Goal: Communication & Community: Answer question/provide support

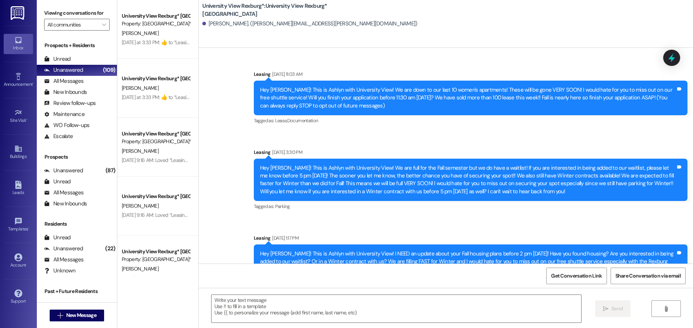
scroll to position [614, 0]
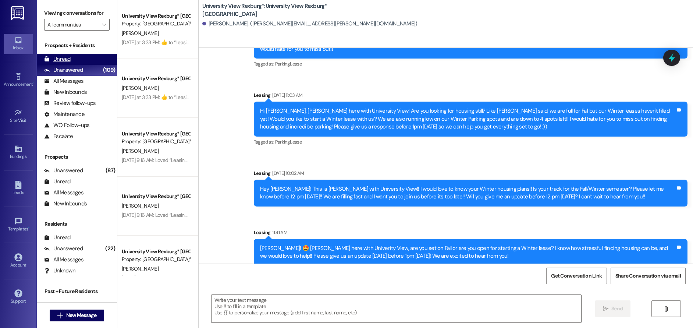
click at [92, 60] on div "Unread (0)" at bounding box center [77, 59] width 80 height 11
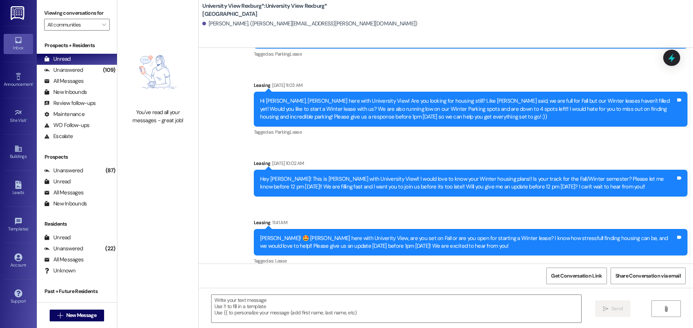
scroll to position [624, 0]
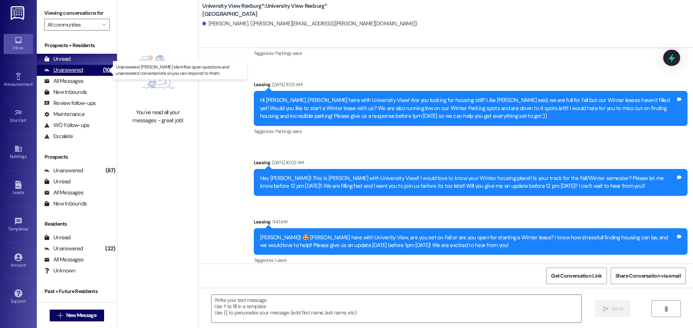
click at [74, 70] on div "Unanswered" at bounding box center [63, 70] width 39 height 8
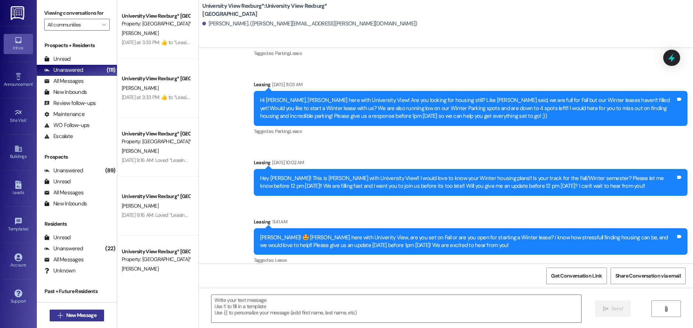
click at [80, 315] on span "New Message" at bounding box center [81, 315] width 30 height 8
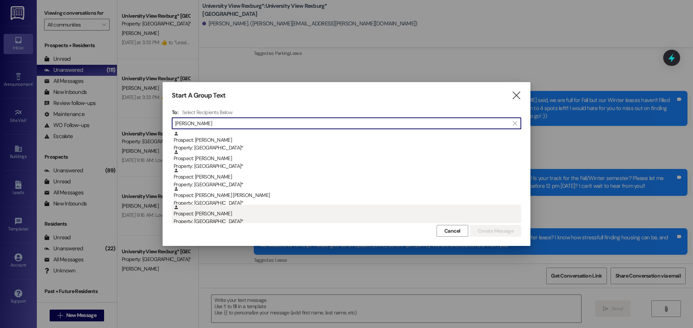
type input "[PERSON_NAME]"
click at [224, 218] on div "Property: [GEOGRAPHIC_DATA]*" at bounding box center [348, 221] width 348 height 8
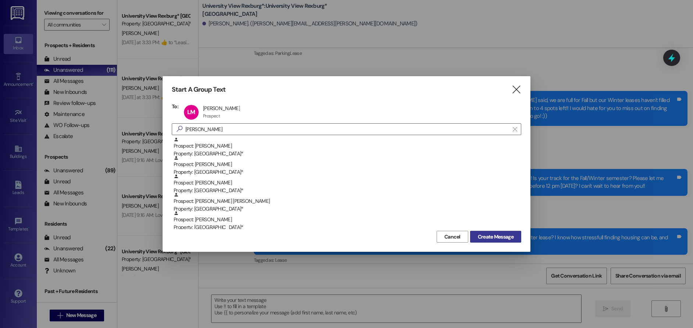
click at [484, 237] on span "Create Message" at bounding box center [496, 237] width 36 height 8
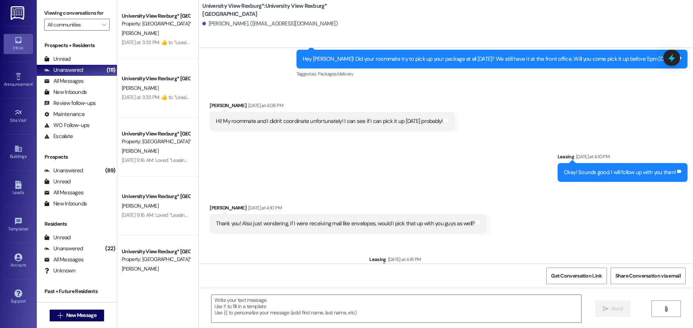
scroll to position [230, 0]
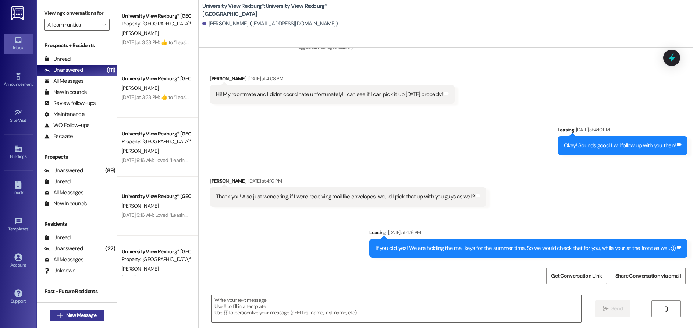
click at [74, 316] on span "New Message" at bounding box center [81, 315] width 30 height 8
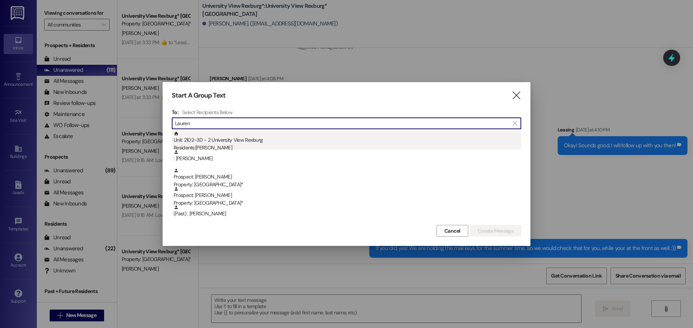
type input "Lauren"
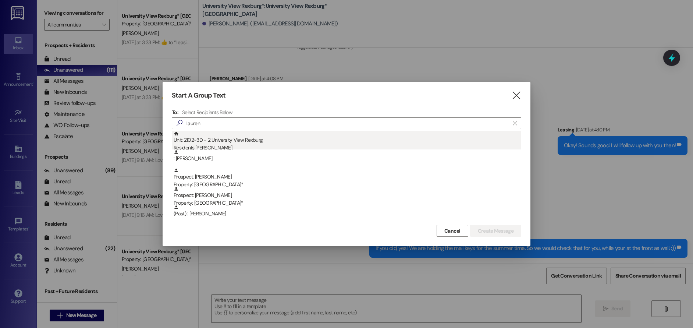
click at [241, 145] on div "Residents: [PERSON_NAME]" at bounding box center [348, 148] width 348 height 8
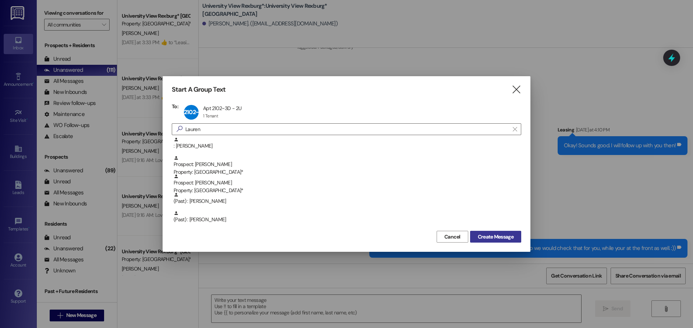
click at [502, 237] on span "Create Message" at bounding box center [496, 237] width 36 height 8
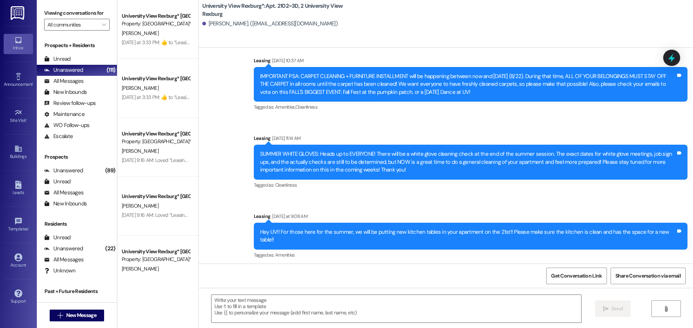
scroll to position [21845, 0]
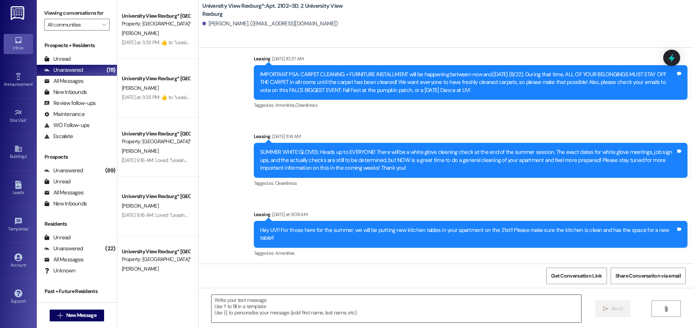
click at [279, 298] on textarea at bounding box center [397, 309] width 370 height 28
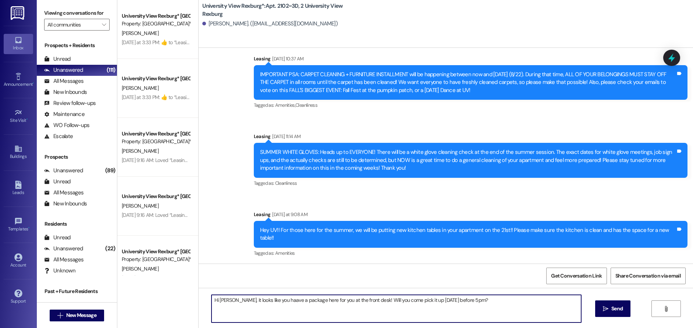
drag, startPoint x: 272, startPoint y: 300, endPoint x: 274, endPoint y: 304, distance: 4.5
click at [272, 300] on textarea "Hi [PERSON_NAME], it looks like you haave a package here for you at the front d…" at bounding box center [397, 309] width 370 height 28
type textarea "Hi [PERSON_NAME], it looks like you have a package here for you at the front de…"
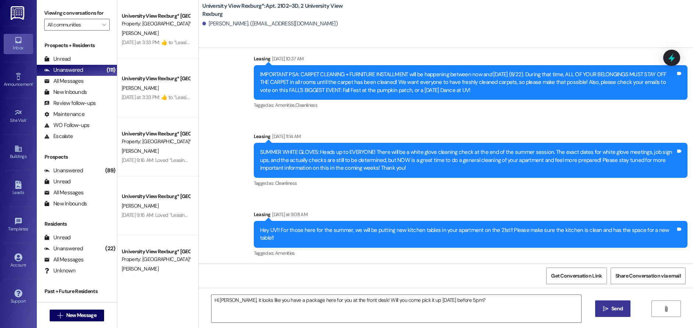
click at [611, 311] on span "Send" at bounding box center [616, 309] width 11 height 8
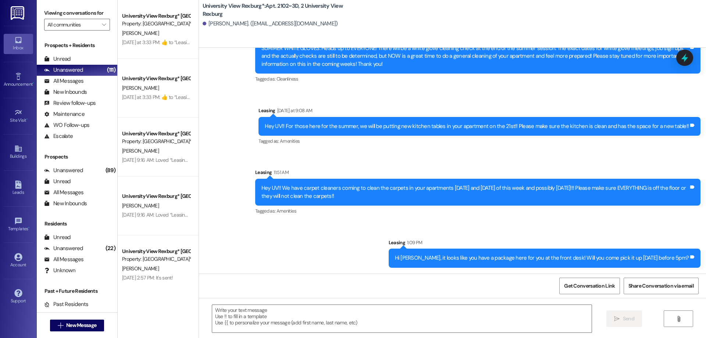
scroll to position [21823, 0]
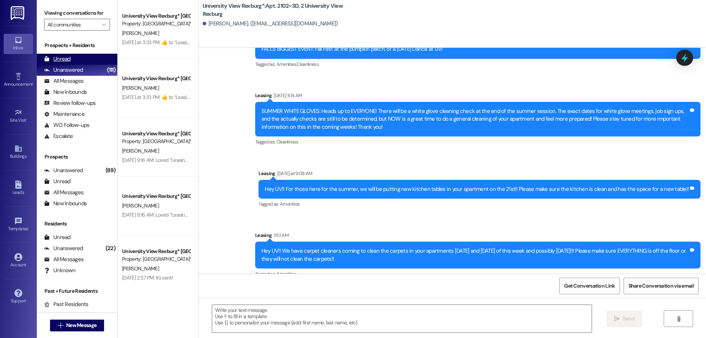
click at [81, 63] on div "Unread (0)" at bounding box center [77, 59] width 81 height 11
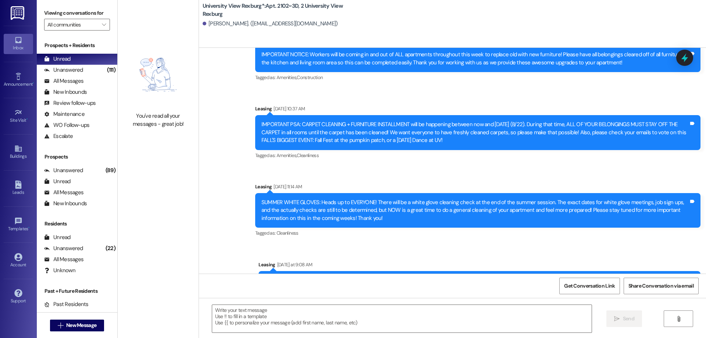
scroll to position [21833, 0]
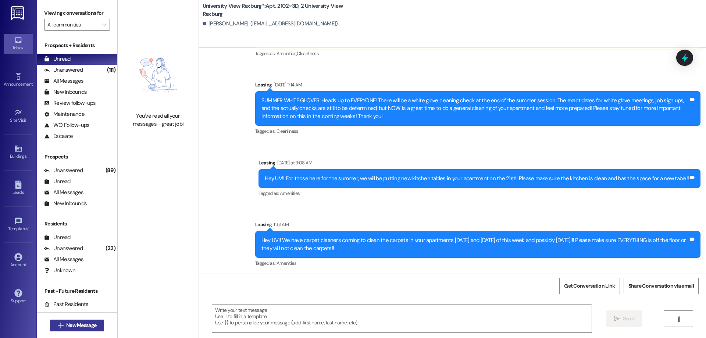
click at [87, 323] on span "New Message" at bounding box center [81, 326] width 30 height 8
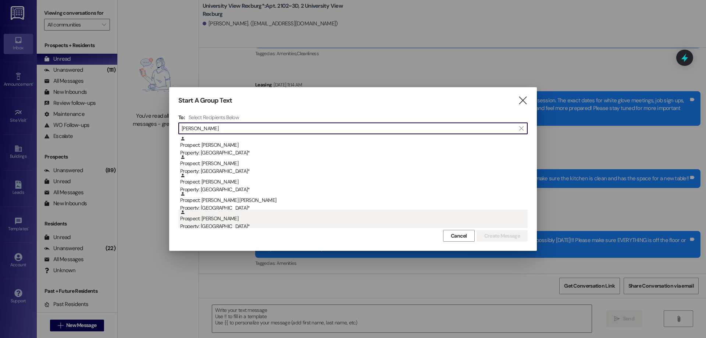
type input "[PERSON_NAME]"
drag, startPoint x: 214, startPoint y: 223, endPoint x: 210, endPoint y: 225, distance: 4.4
click at [210, 225] on div "Property: [GEOGRAPHIC_DATA]*" at bounding box center [354, 227] width 348 height 8
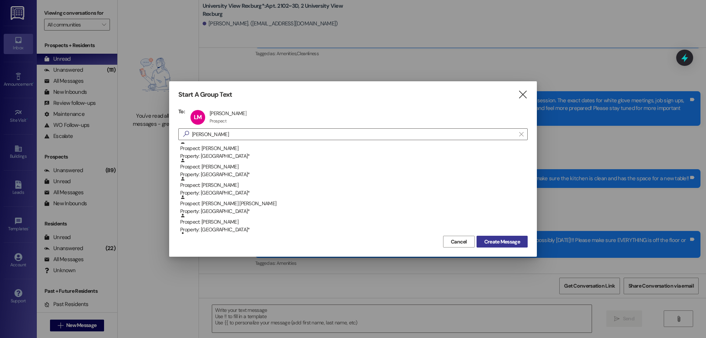
click at [503, 241] on span "Create Message" at bounding box center [503, 242] width 36 height 8
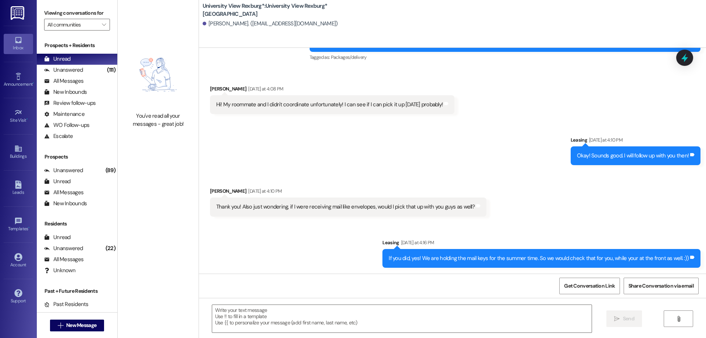
scroll to position [220, 0]
click at [283, 317] on textarea at bounding box center [402, 319] width 380 height 28
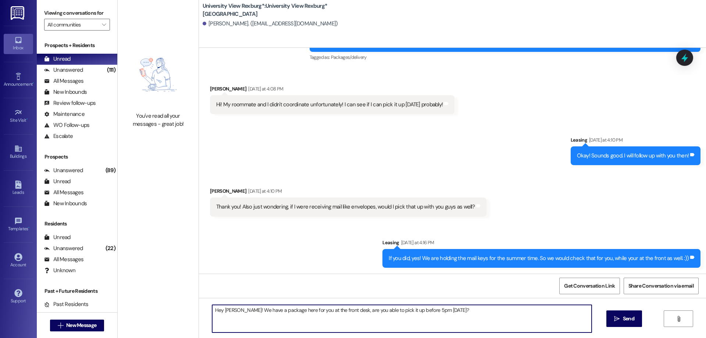
click at [279, 311] on textarea "Hey [PERSON_NAME]! We have a package here for you at the front desk, are you ab…" at bounding box center [402, 319] width 380 height 28
click at [251, 311] on textarea "Hey [PERSON_NAME]! We have a package here for you at the front desk, are you ab…" at bounding box center [402, 319] width 380 height 28
type textarea "Hey [PERSON_NAME]! We have your package here for you at the front desk, are you…"
click at [629, 319] on span "Send" at bounding box center [628, 319] width 11 height 8
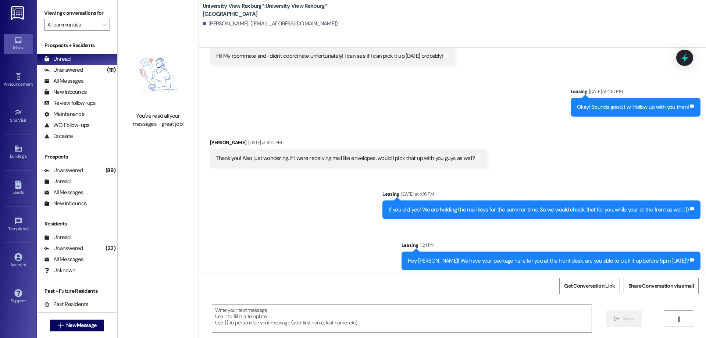
scroll to position [271, 0]
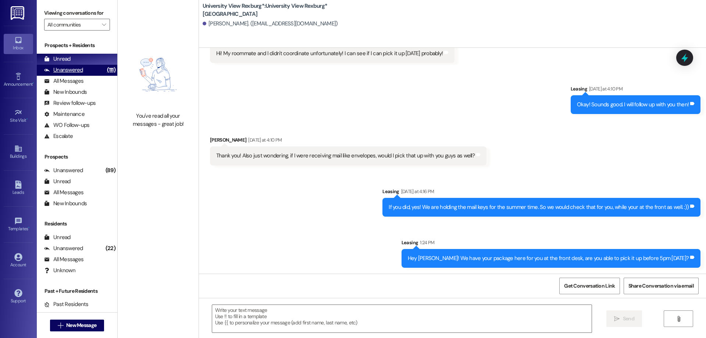
click at [78, 69] on div "Unanswered" at bounding box center [63, 70] width 39 height 8
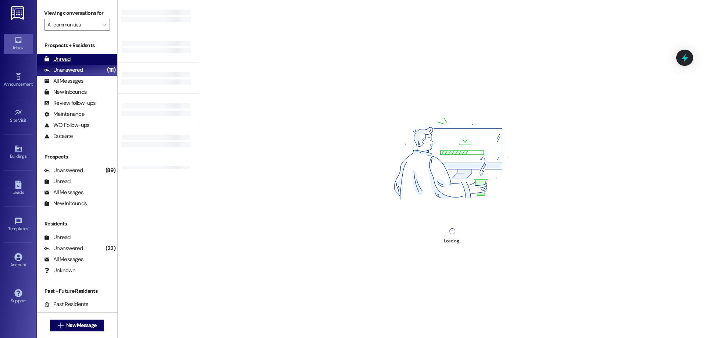
click at [74, 61] on div "Unread (0)" at bounding box center [77, 59] width 81 height 11
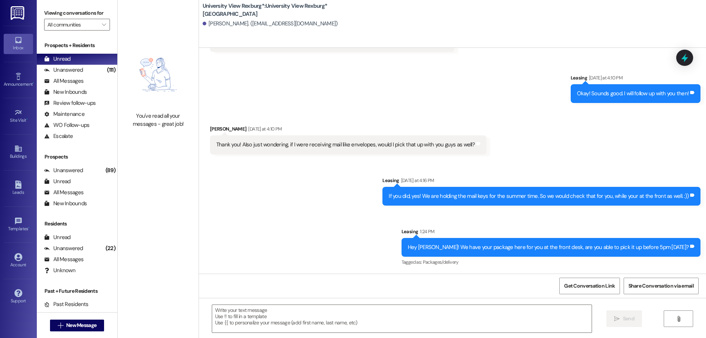
scroll to position [282, 0]
click at [75, 326] on span "New Message" at bounding box center [81, 326] width 30 height 8
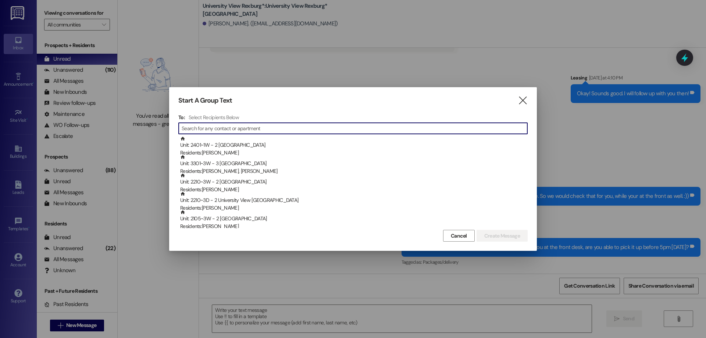
click at [241, 125] on input at bounding box center [355, 128] width 346 height 10
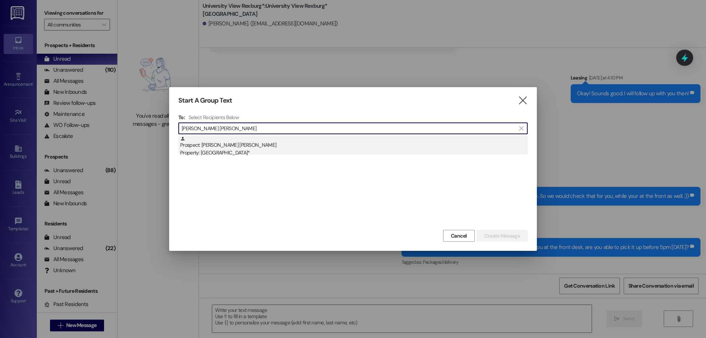
type input "[PERSON_NAME] [PERSON_NAME]"
click at [230, 147] on div "Prospect: [PERSON_NAME] [PERSON_NAME] Property: [GEOGRAPHIC_DATA]*" at bounding box center [354, 146] width 348 height 21
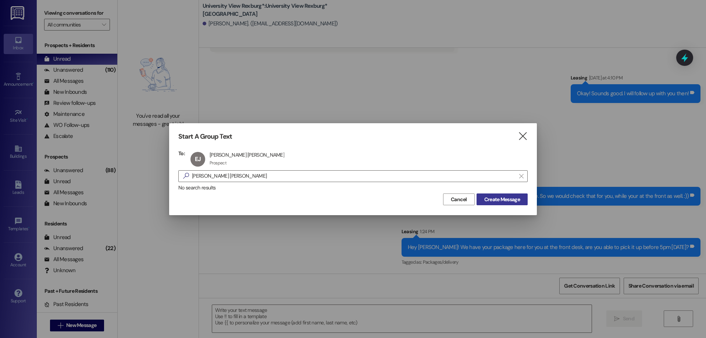
click at [494, 198] on span "Create Message" at bounding box center [503, 200] width 36 height 8
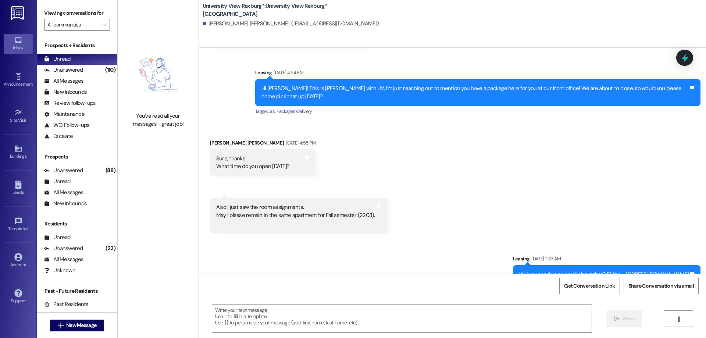
scroll to position [1662, 0]
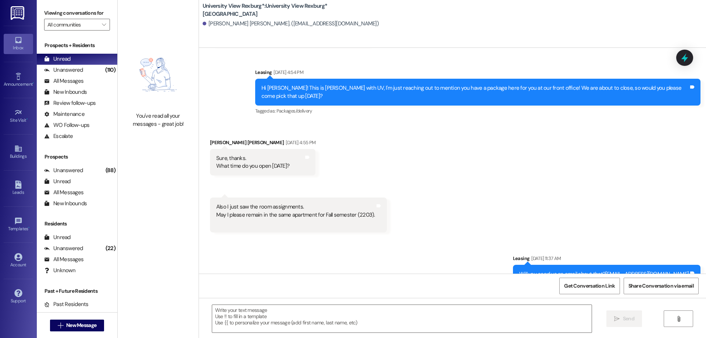
click at [333, 297] on div "Get Conversation Link Share Conversation via email" at bounding box center [452, 286] width 507 height 24
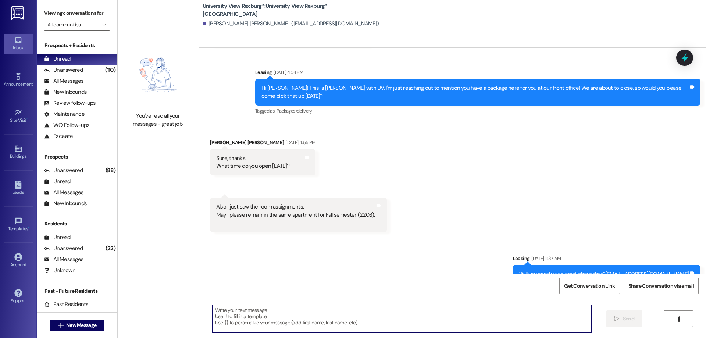
click at [341, 316] on textarea at bounding box center [402, 319] width 380 height 28
type textarea "We open st 10am"
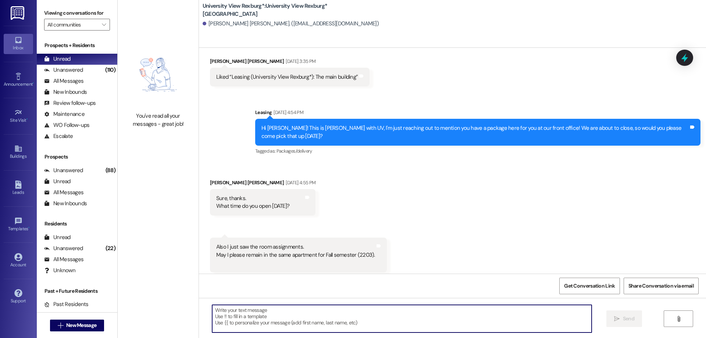
scroll to position [1611, 0]
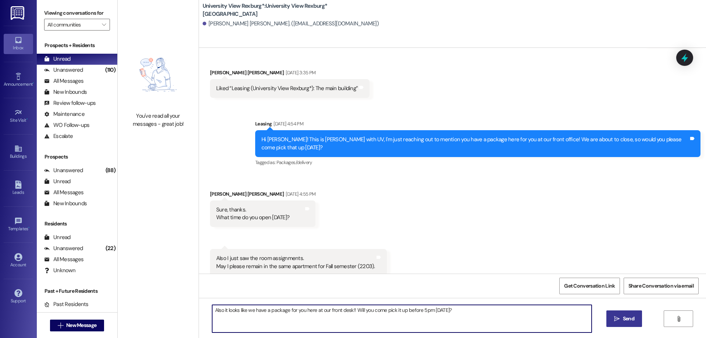
type textarea "Also it looks like we have a package for you here at our front desk!! Will you …"
click at [625, 319] on span "Send" at bounding box center [628, 319] width 11 height 8
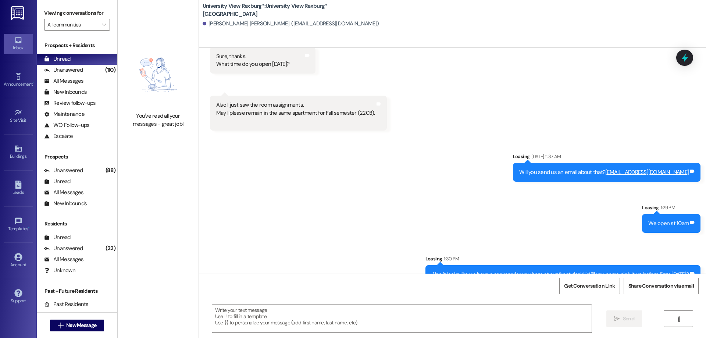
scroll to position [1765, 0]
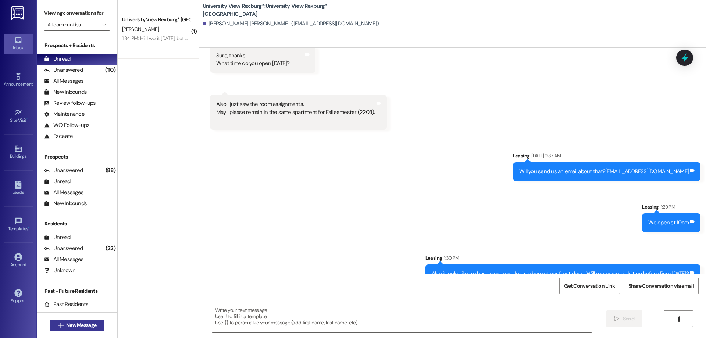
click at [84, 324] on span "New Message" at bounding box center [81, 326] width 30 height 8
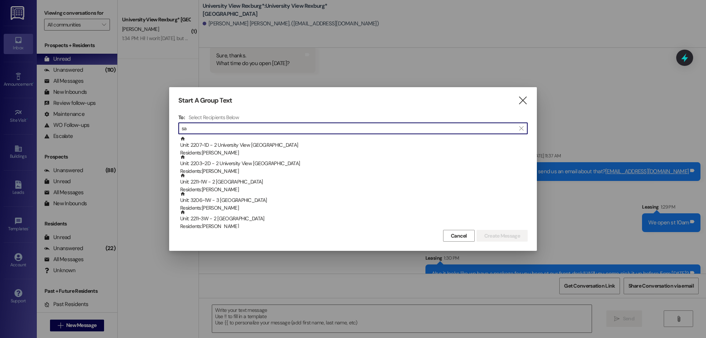
type input "s"
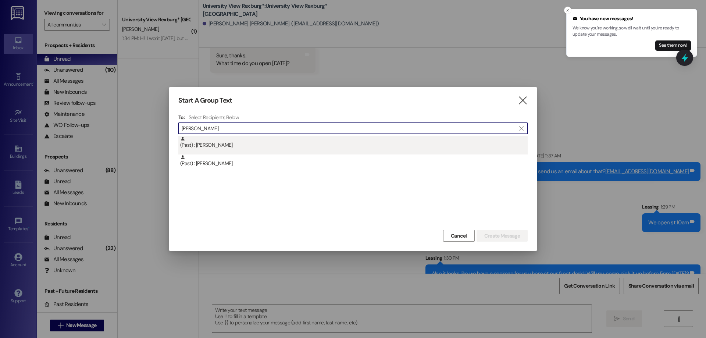
type input "[PERSON_NAME]"
click at [232, 144] on div "(Past) : [PERSON_NAME]" at bounding box center [354, 142] width 348 height 13
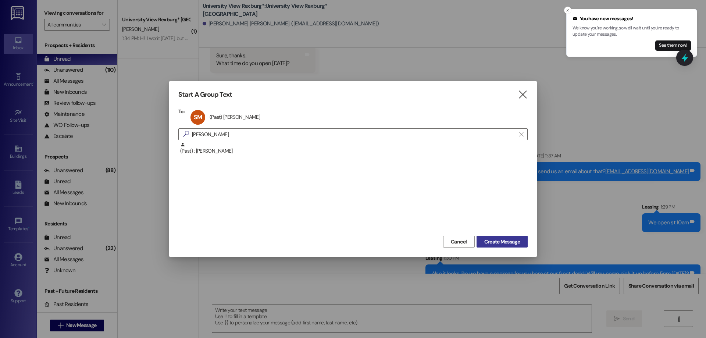
click at [512, 241] on span "Create Message" at bounding box center [503, 242] width 36 height 8
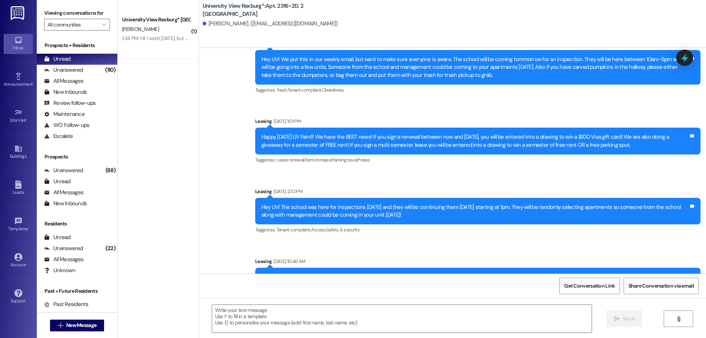
scroll to position [6947, 0]
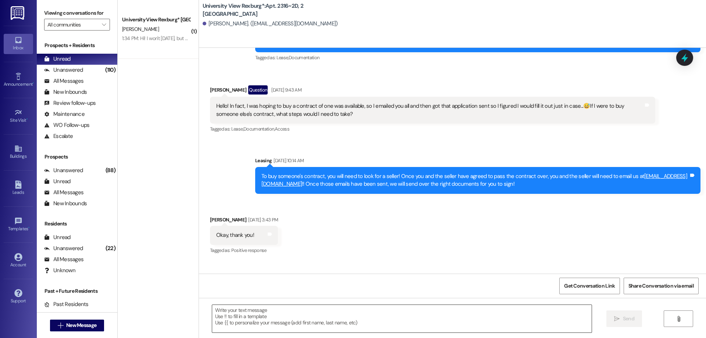
click at [416, 324] on textarea at bounding box center [402, 319] width 380 height 28
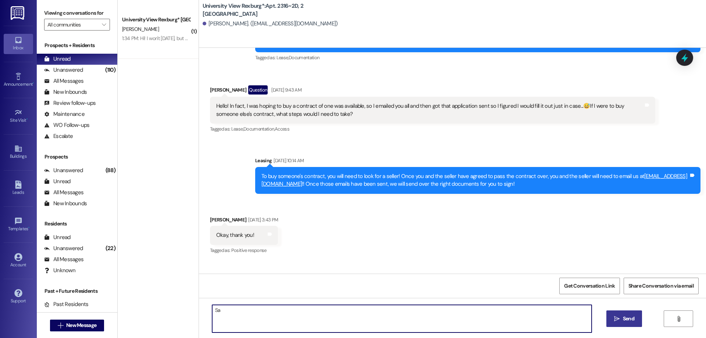
type textarea "S"
click at [237, 310] on textarea "Hey [PERSON_NAME] here with University View" at bounding box center [402, 319] width 380 height 28
click at [240, 311] on textarea "Hey [PERSON_NAME] here with University View" at bounding box center [402, 319] width 380 height 28
click at [238, 312] on textarea "Hey [PERSON_NAME] here with University View" at bounding box center [402, 319] width 380 height 28
click at [301, 313] on textarea "Hey [PERSON_NAME] here with University View" at bounding box center [402, 319] width 380 height 28
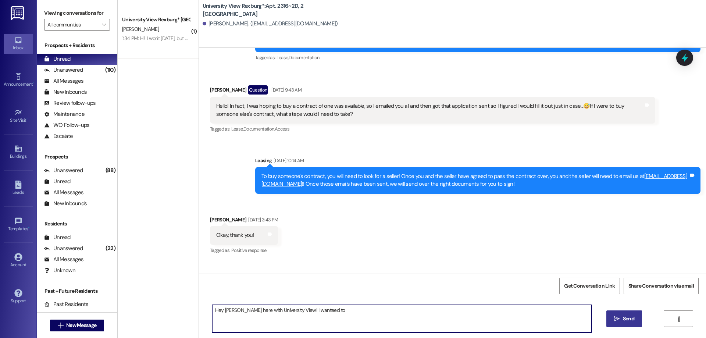
click at [317, 311] on textarea "Hey [PERSON_NAME] here with University View! I wanteed to" at bounding box center [402, 319] width 380 height 28
click at [328, 311] on textarea "Hey [PERSON_NAME] here with University View! I wanted to" at bounding box center [402, 319] width 380 height 28
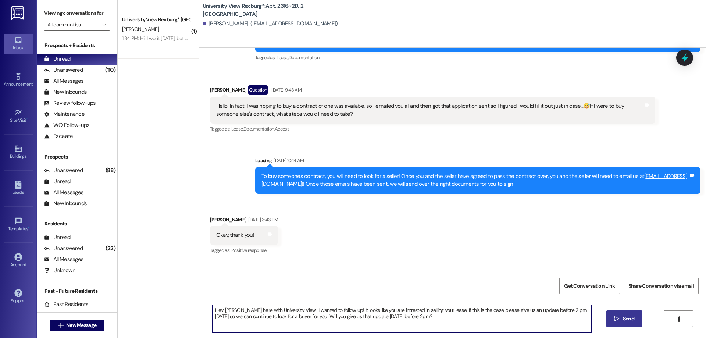
drag, startPoint x: 210, startPoint y: 311, endPoint x: 385, endPoint y: 316, distance: 175.2
click at [462, 317] on textarea "Hey [PERSON_NAME] here with University View! I wanted to follow up! It looks li…" at bounding box center [402, 319] width 380 height 28
type textarea "Hey [PERSON_NAME] here with University View! I wanted to follow up! It looks li…"
click at [631, 318] on span "Send" at bounding box center [628, 319] width 11 height 8
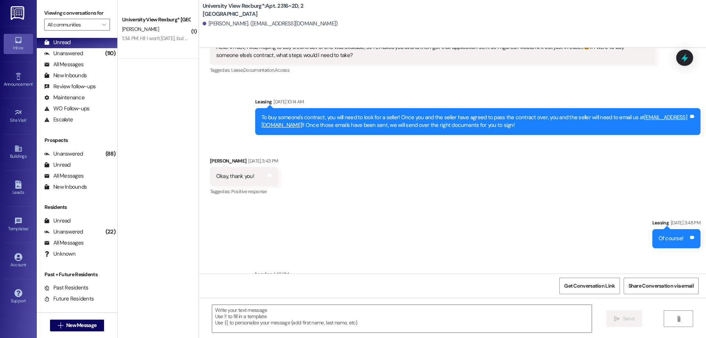
scroll to position [24, 0]
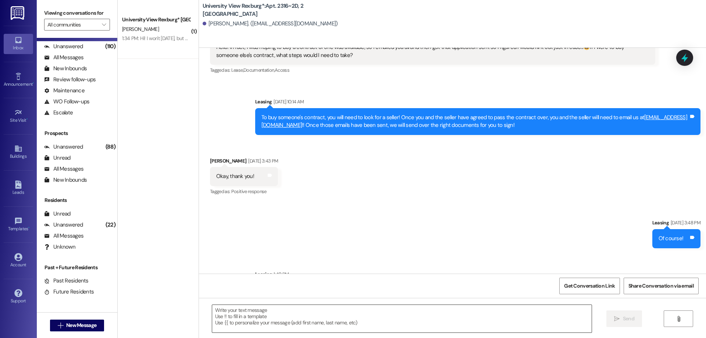
click at [245, 317] on textarea at bounding box center [402, 319] width 380 height 28
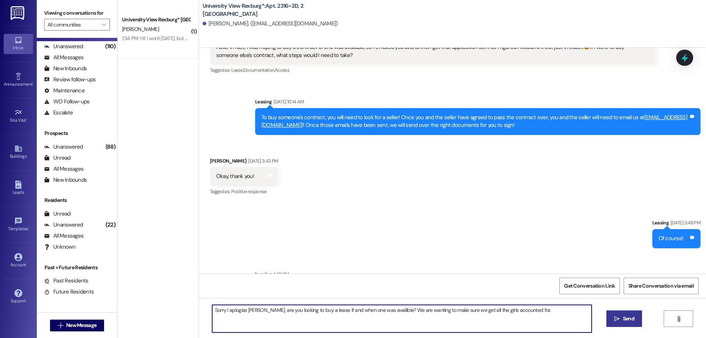
type textarea "Sorry I aplogize [PERSON_NAME], are you looking to buy a lease if and when one …"
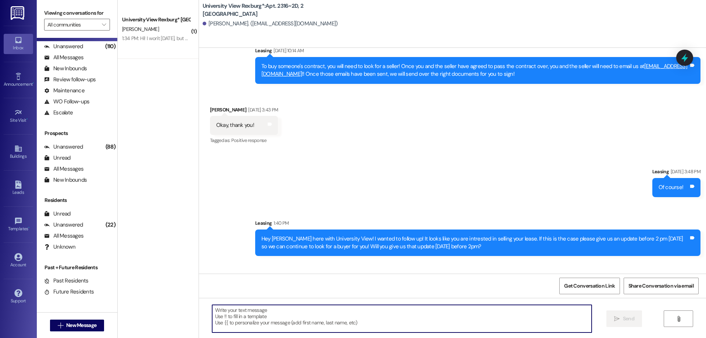
scroll to position [7057, 0]
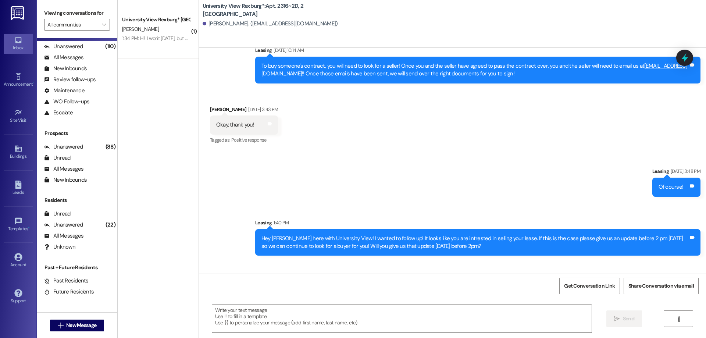
drag, startPoint x: 356, startPoint y: 257, endPoint x: 692, endPoint y: 250, distance: 336.3
click at [692, 288] on div "Sorry I aplogize [PERSON_NAME], are you looking to buy a lease if and when one …" at bounding box center [510, 297] width 381 height 19
copy div "Sorry I aplogize [PERSON_NAME], are you looking to buy a lease if and when one …"
click at [78, 322] on span "New Message" at bounding box center [81, 326] width 30 height 8
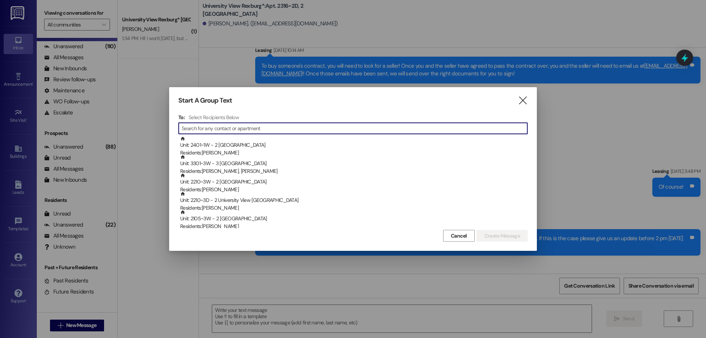
click at [217, 130] on input at bounding box center [355, 128] width 346 height 10
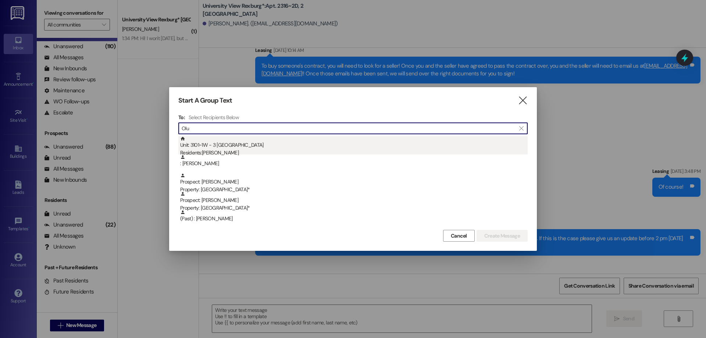
type input "Olu"
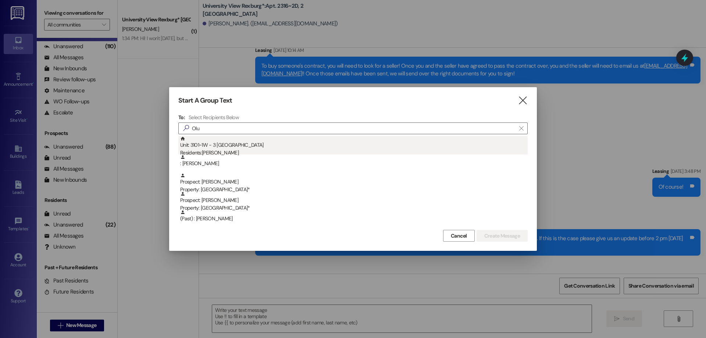
click at [234, 154] on div "Residents: [PERSON_NAME]" at bounding box center [354, 153] width 348 height 8
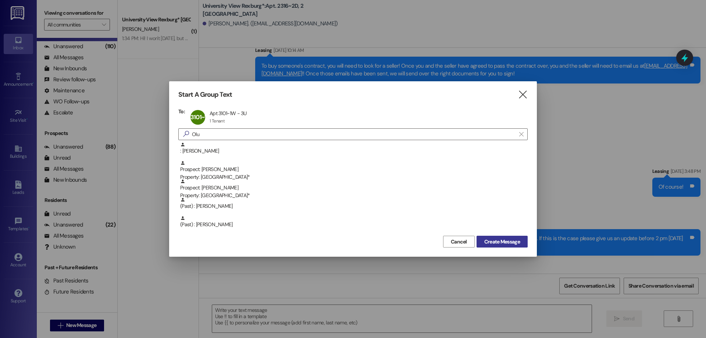
click at [485, 244] on span "Create Message" at bounding box center [503, 242] width 36 height 8
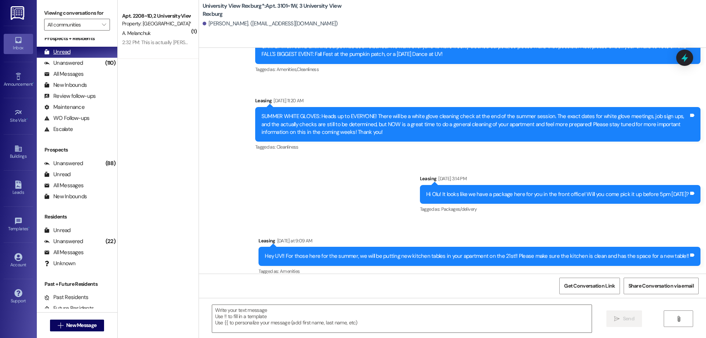
scroll to position [0, 0]
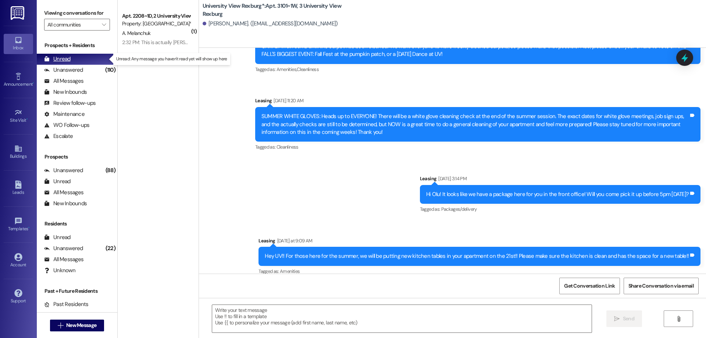
click at [69, 56] on div "Unread" at bounding box center [57, 59] width 26 height 8
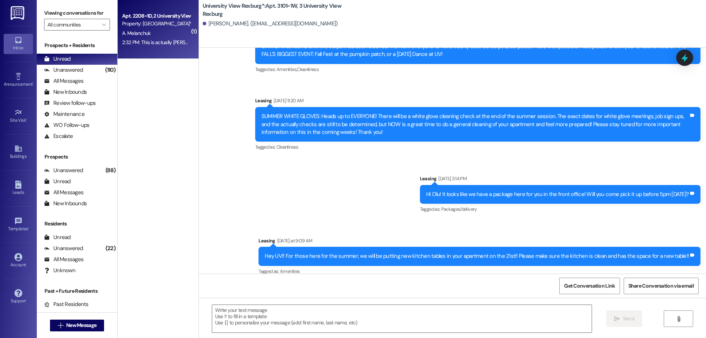
click at [140, 38] on div "2:32 PM: This is actually [PERSON_NAME]. 2:32 PM: This is actually [PERSON_NAME…" at bounding box center [156, 42] width 70 height 9
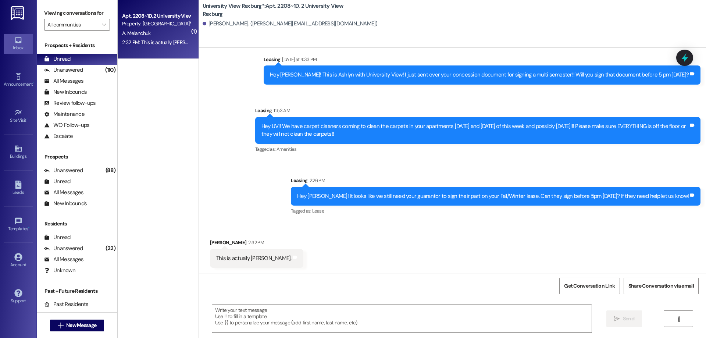
scroll to position [1815, 0]
drag, startPoint x: 280, startPoint y: 306, endPoint x: 284, endPoint y: 309, distance: 5.2
click at [280, 306] on textarea at bounding box center [402, 319] width 380 height 28
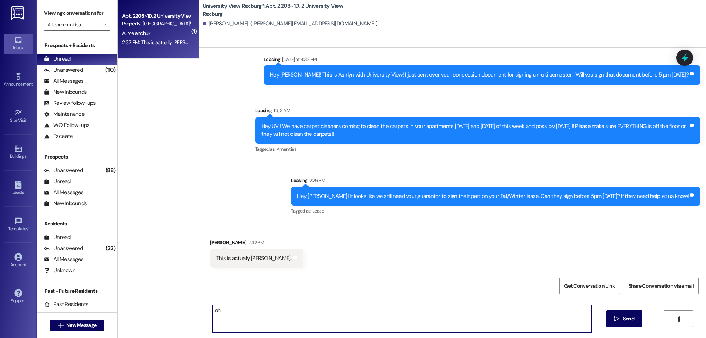
type textarea "o"
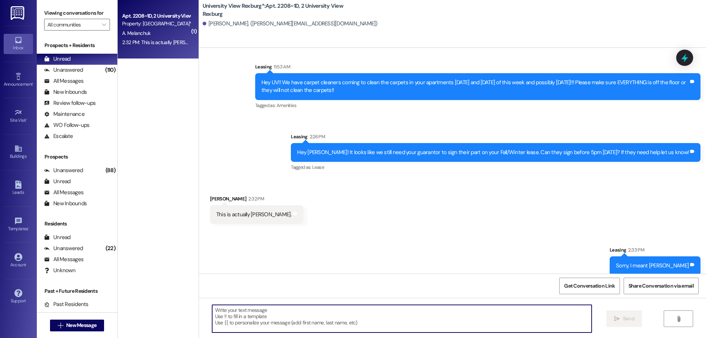
scroll to position [1867, 0]
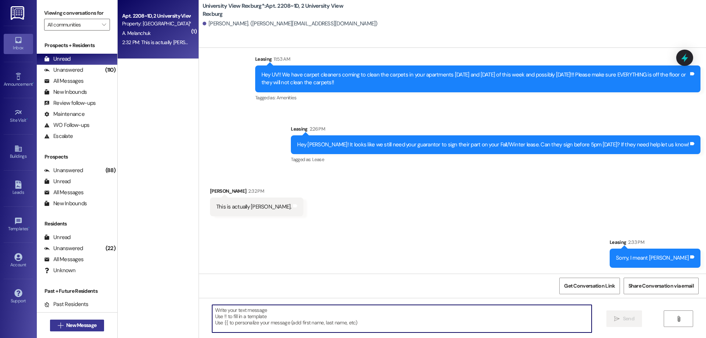
click at [67, 325] on span "New Message" at bounding box center [81, 326] width 30 height 8
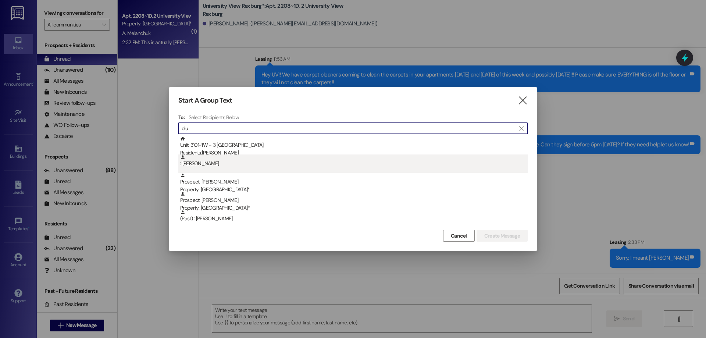
type input "olu"
click at [219, 166] on div ": [PERSON_NAME]" at bounding box center [354, 161] width 348 height 13
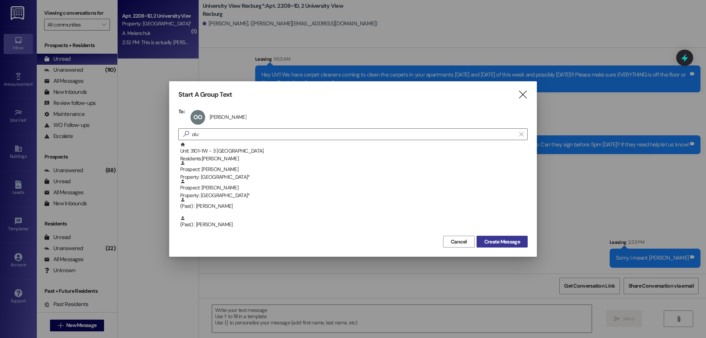
click at [496, 242] on span "Create Message" at bounding box center [503, 242] width 36 height 8
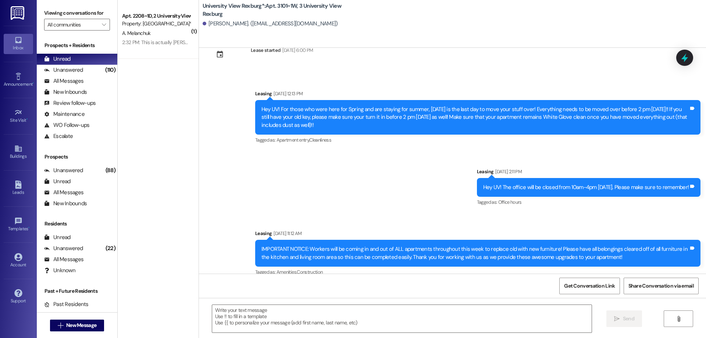
scroll to position [42038, 0]
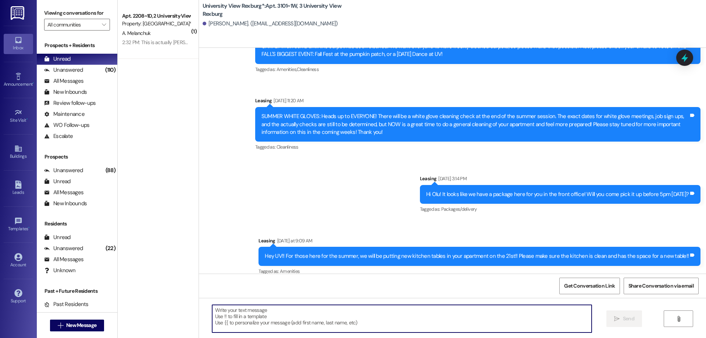
click at [369, 308] on textarea at bounding box center [402, 319] width 380 height 28
click at [267, 307] on textarea at bounding box center [402, 319] width 380 height 28
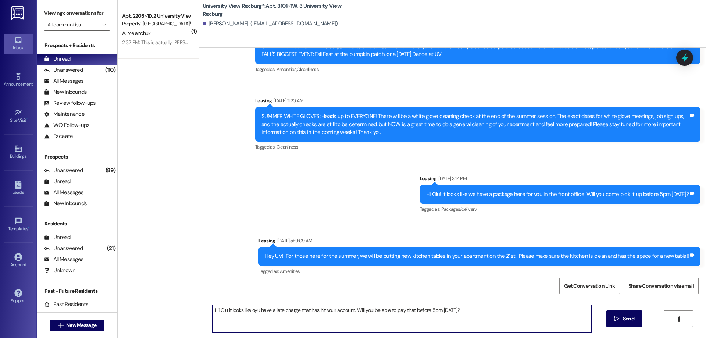
drag, startPoint x: 252, startPoint y: 310, endPoint x: 254, endPoint y: 319, distance: 9.2
click at [253, 314] on textarea "Hi Olu it looks like oyu have a late charge that has hit your account. Will you…" at bounding box center [402, 319] width 380 height 28
click at [216, 311] on textarea "Hi Olu it looks like you have a late charge that has hit your account. Will you…" at bounding box center [402, 319] width 380 height 28
drag, startPoint x: 294, startPoint y: 308, endPoint x: 288, endPoint y: 309, distance: 6.1
click at [288, 309] on textarea "Hi this is Hailey with University View! Olu it looks like you have a late charg…" at bounding box center [402, 319] width 380 height 28
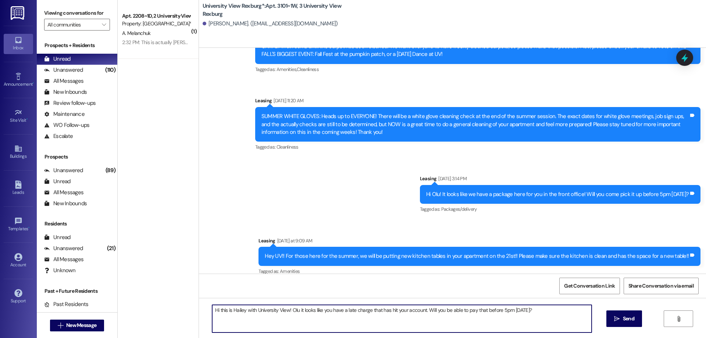
drag, startPoint x: 213, startPoint y: 310, endPoint x: 215, endPoint y: 314, distance: 4.8
click at [215, 314] on textarea "Hi this is Hailey with University View! Olu it looks like you have a late charg…" at bounding box center [402, 319] width 380 height 28
paste textarea "Olu"
click at [307, 312] on textarea "Hi Olu this is Hailey with University View! Olu it looks like you have a late c…" at bounding box center [402, 319] width 380 height 28
type textarea "Hi Olu this is Hailey with University View! it looks like you have a late charg…"
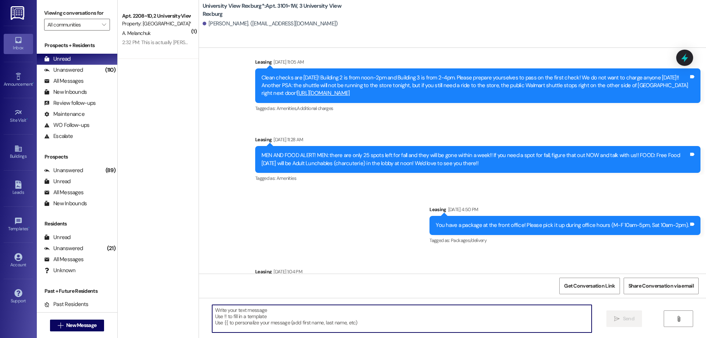
scroll to position [42089, 0]
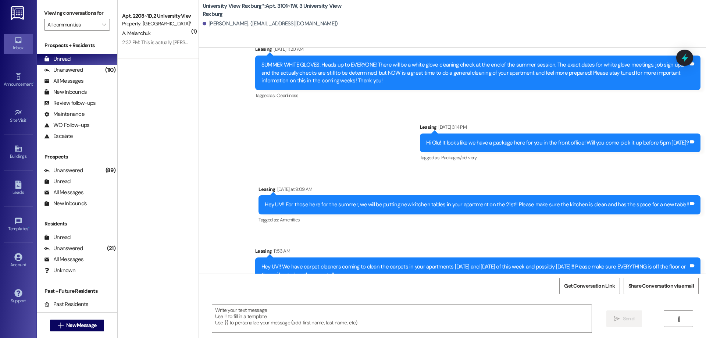
drag, startPoint x: 353, startPoint y: 257, endPoint x: 692, endPoint y: 255, distance: 338.5
click at [692, 327] on div "Hi Olu this is Hailey with University View! looks like you have a late charge t…" at bounding box center [522, 336] width 358 height 19
click at [241, 314] on textarea at bounding box center [402, 319] width 380 height 28
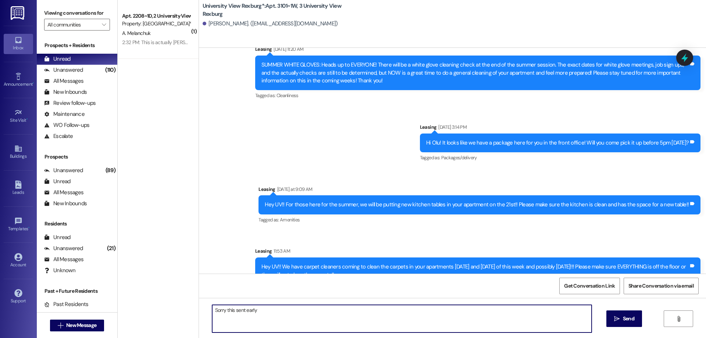
type textarea "Sorry this sent early"
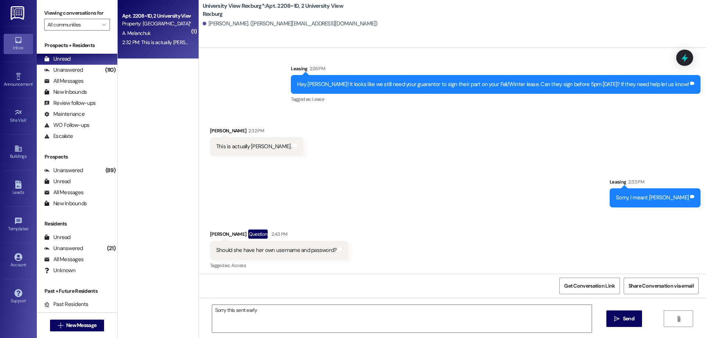
scroll to position [1930, 0]
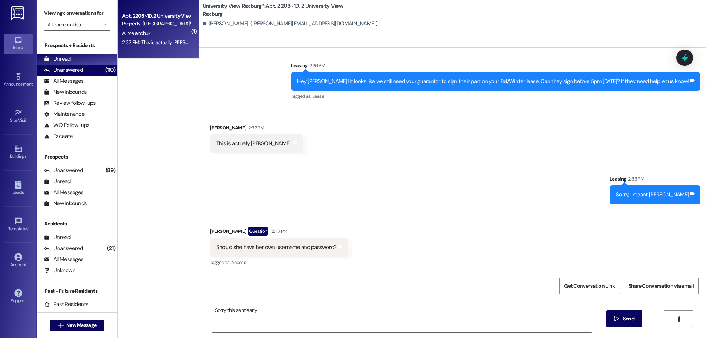
click at [71, 65] on div "Unanswered (110)" at bounding box center [77, 70] width 81 height 11
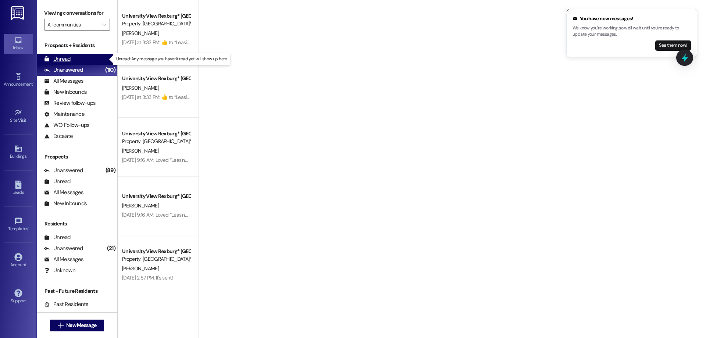
click at [72, 56] on div "Unread (0)" at bounding box center [77, 59] width 81 height 11
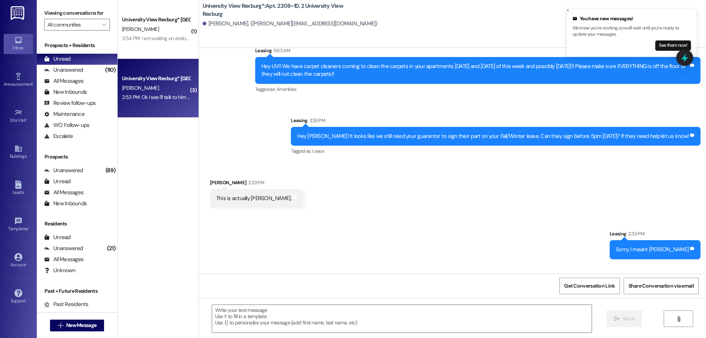
scroll to position [1930, 0]
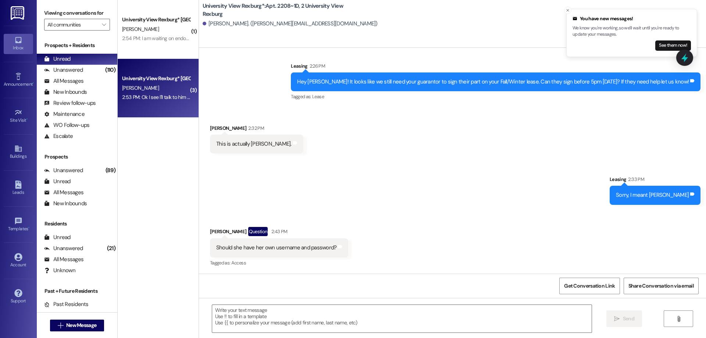
click at [144, 88] on div "[PERSON_NAME]" at bounding box center [156, 88] width 70 height 9
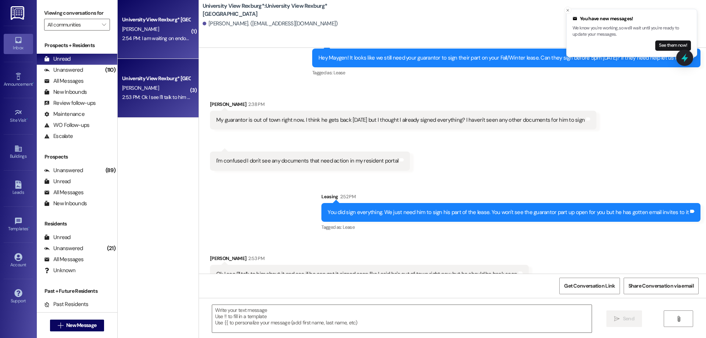
click at [157, 33] on div "[PERSON_NAME]" at bounding box center [156, 29] width 70 height 9
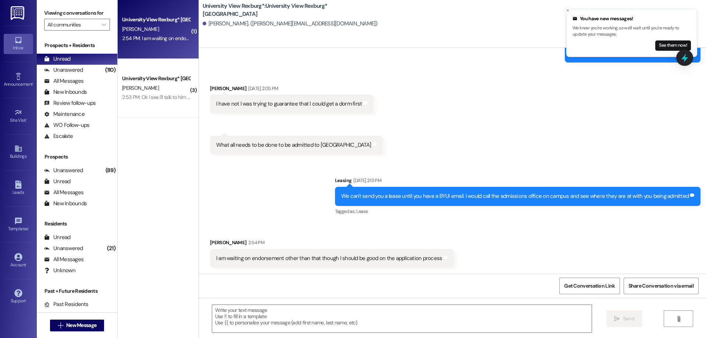
scroll to position [1654, 0]
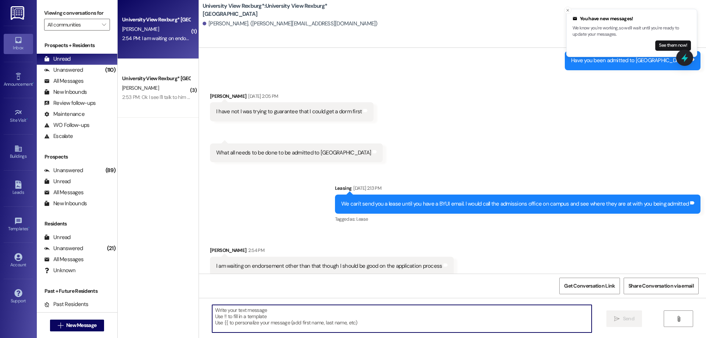
click at [287, 313] on textarea at bounding box center [402, 319] width 380 height 28
click at [314, 312] on textarea at bounding box center [402, 319] width 380 height 28
click at [220, 311] on textarea "Okay! Thanks for giving us the update!" at bounding box center [402, 319] width 380 height 28
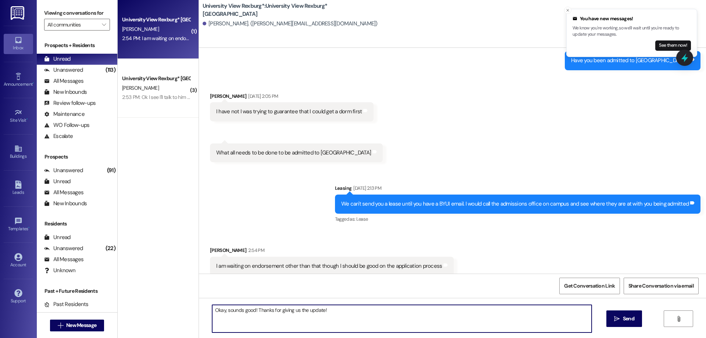
click at [327, 313] on textarea "Okay, sounds good! Thanks for giving us the update!" at bounding box center [402, 319] width 380 height 28
click at [267, 308] on textarea "Okay, sounds good! Thanks for giving us the update! Let us know when you get a …" at bounding box center [402, 319] width 380 height 28
drag, startPoint x: 500, startPoint y: 311, endPoint x: 496, endPoint y: 312, distance: 4.0
click at [498, 311] on textarea "Okay, sounds good! Thanks [PERSON_NAME] for giving us the update! Let us know w…" at bounding box center [402, 319] width 380 height 28
drag, startPoint x: 209, startPoint y: 310, endPoint x: 467, endPoint y: 317, distance: 257.6
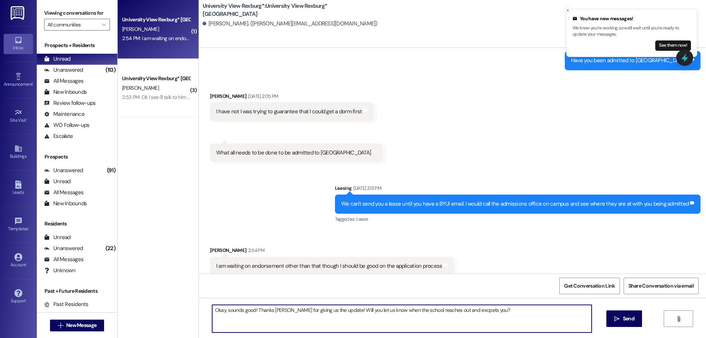
click at [476, 315] on textarea "Okay, sounds good! Thanks [PERSON_NAME] for giving us the update! Will you let …" at bounding box center [402, 319] width 380 height 28
click at [488, 311] on textarea "Okay, sounds good! Thanks [PERSON_NAME] for giving us the update! Will you let …" at bounding box center [402, 319] width 380 height 28
drag, startPoint x: 212, startPoint y: 309, endPoint x: 491, endPoint y: 305, distance: 279.6
click at [491, 305] on textarea "Okay, sounds good! Thanks [PERSON_NAME] for giving us the update! Will you let …" at bounding box center [402, 319] width 380 height 28
click at [464, 313] on textarea "Okay, sounds good! Thanks [PERSON_NAME] for giving us the update! Will you let …" at bounding box center [402, 319] width 380 height 28
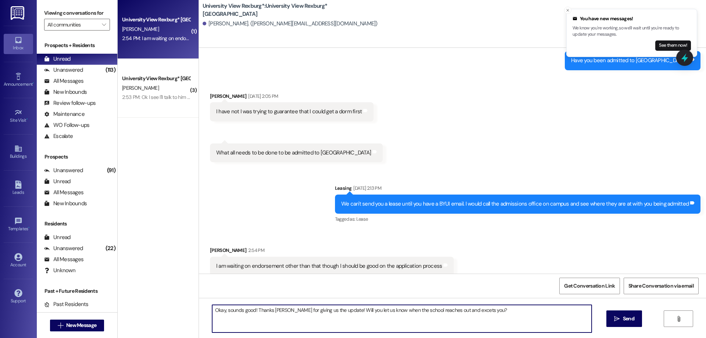
click at [462, 310] on textarea "Okay, sounds good! Thanks [PERSON_NAME] for giving us the update! Will you let …" at bounding box center [402, 319] width 380 height 28
type textarea "Okay, sounds good! Thanks [PERSON_NAME] for giving us the update! Will you let …"
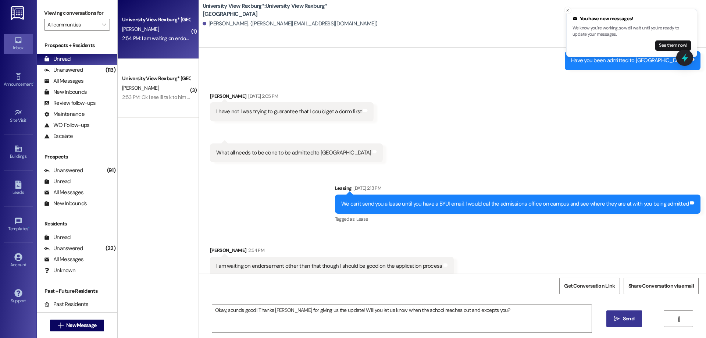
click at [630, 317] on span "Send" at bounding box center [628, 319] width 11 height 8
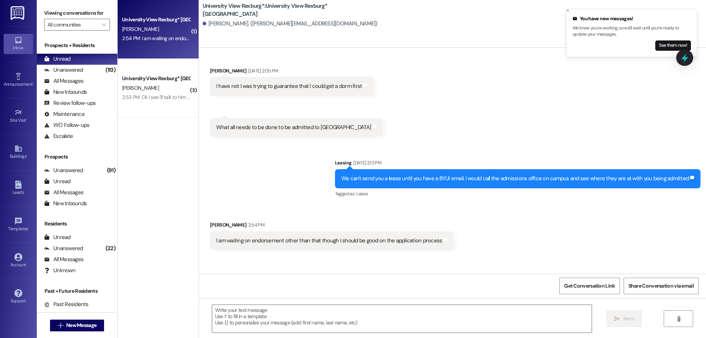
scroll to position [1705, 0]
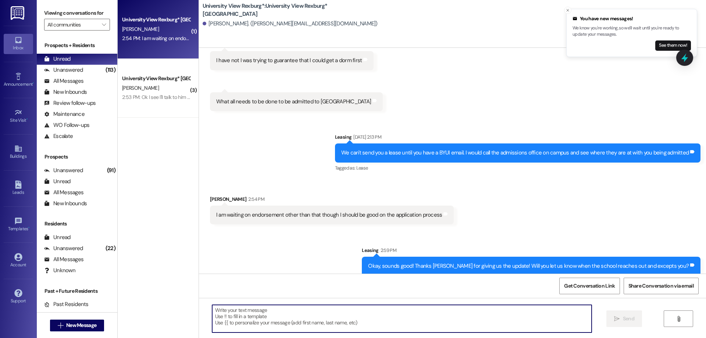
click at [256, 316] on textarea at bounding box center [402, 319] width 380 height 28
click at [227, 315] on textarea at bounding box center [402, 319] width 380 height 28
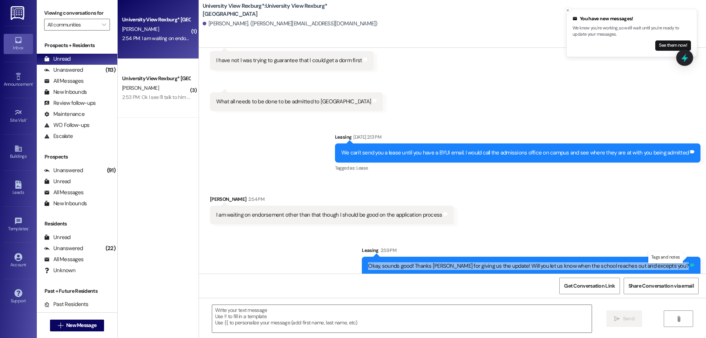
drag, startPoint x: 397, startPoint y: 259, endPoint x: 690, endPoint y: 255, distance: 292.9
click at [689, 257] on div "Okay, sounds good! Thanks [PERSON_NAME] for giving us the update! Will you let …" at bounding box center [531, 266] width 339 height 19
copy div "Okay, sounds good! Thanks [PERSON_NAME] for giving us the update! Will you let …"
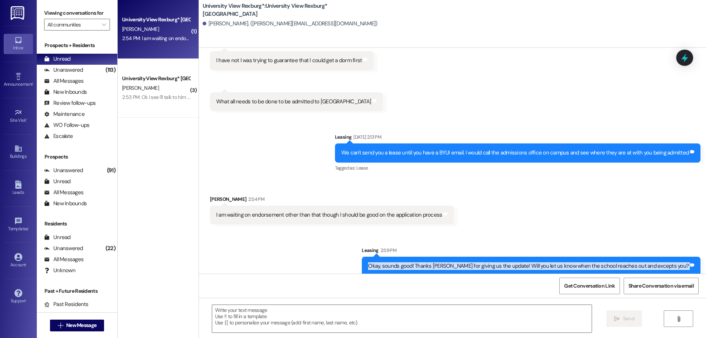
scroll to position [1756, 0]
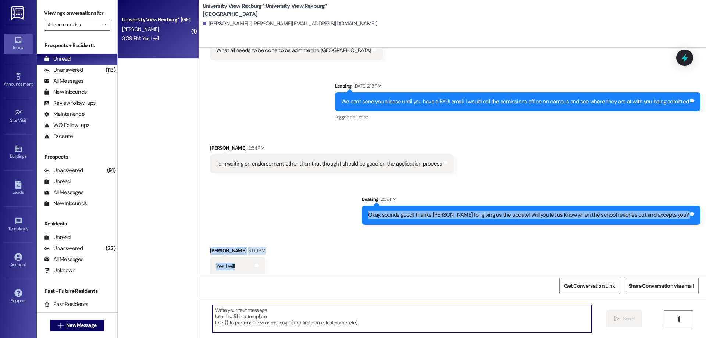
click at [263, 313] on textarea at bounding box center [402, 319] width 380 height 28
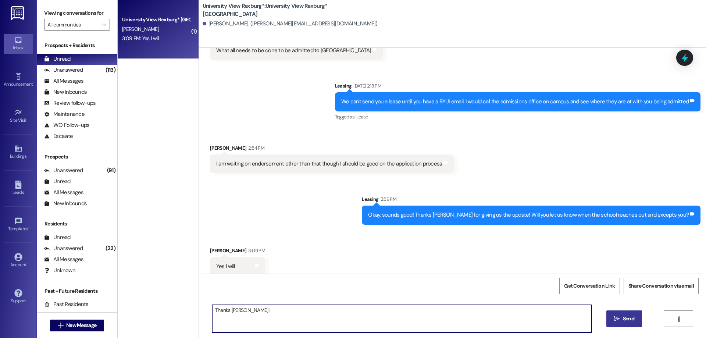
type textarea "Thanks [PERSON_NAME]!"
click at [623, 319] on span "Send" at bounding box center [628, 319] width 11 height 8
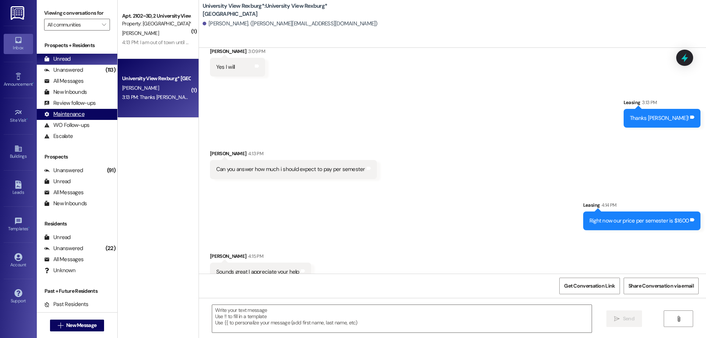
scroll to position [1961, 0]
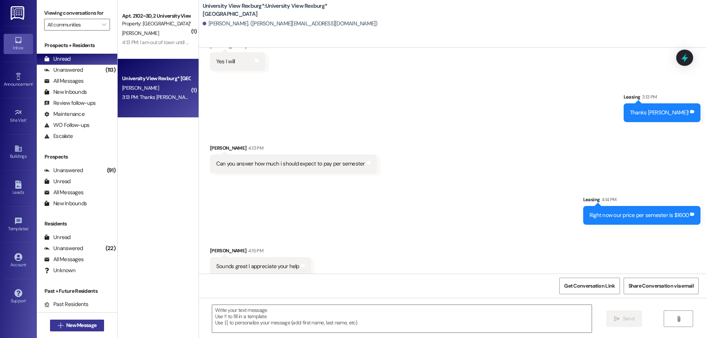
click at [66, 327] on span "New Message" at bounding box center [81, 326] width 30 height 8
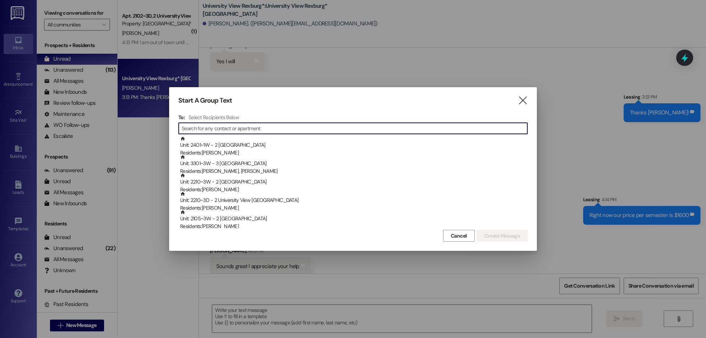
click at [213, 129] on input at bounding box center [355, 128] width 346 height 10
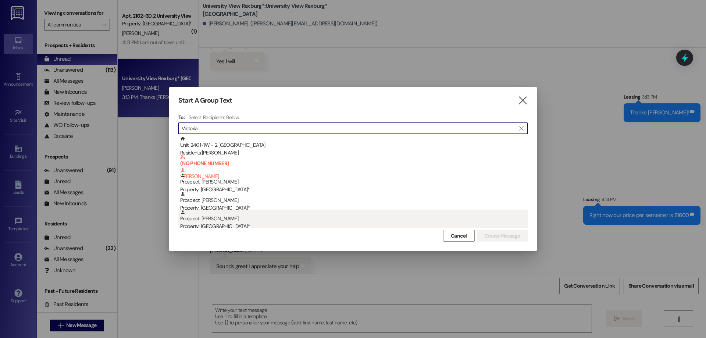
type input "Victoria"
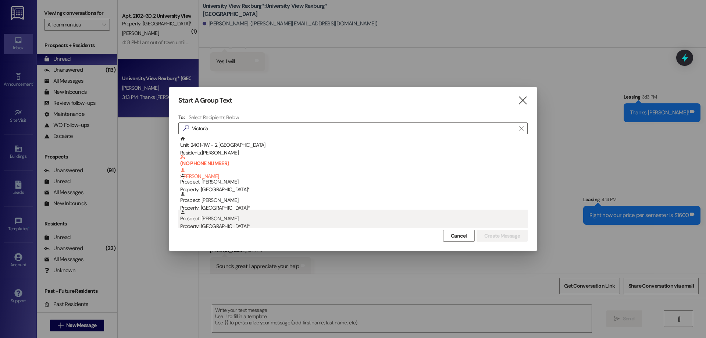
click at [241, 223] on div "Property: [GEOGRAPHIC_DATA]*" at bounding box center [354, 227] width 348 height 8
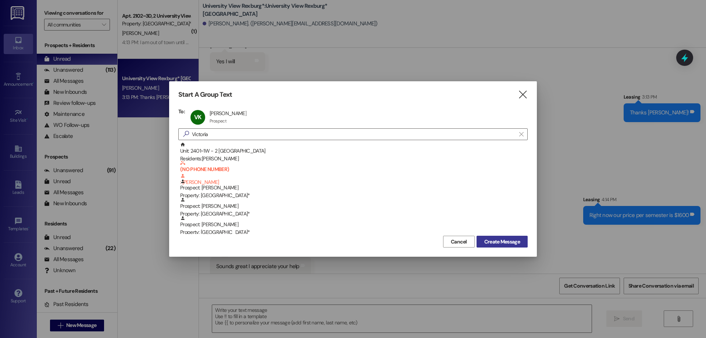
click at [509, 243] on span "Create Message" at bounding box center [503, 242] width 36 height 8
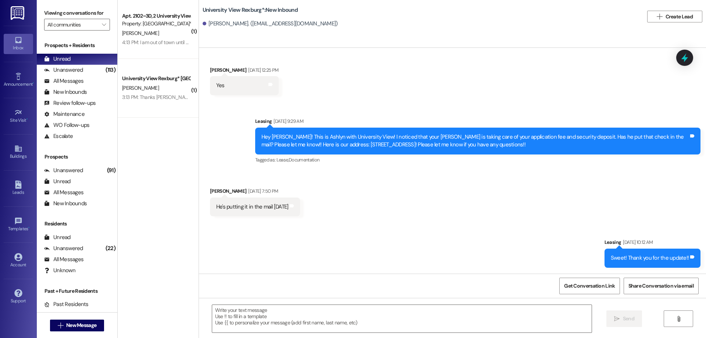
scroll to position [975, 0]
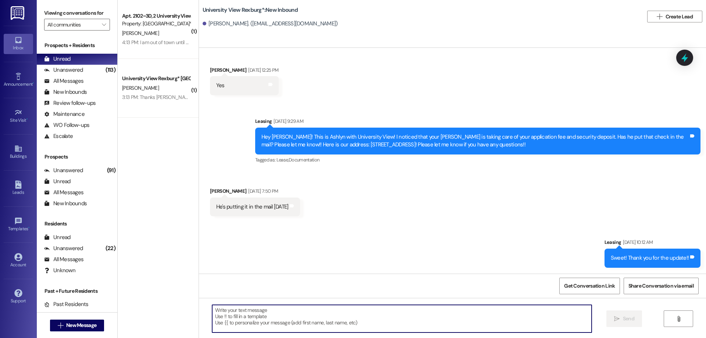
click at [382, 312] on textarea at bounding box center [402, 319] width 380 height 28
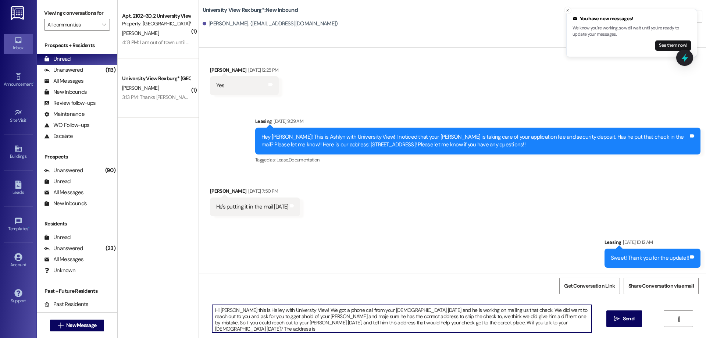
click at [483, 323] on textarea "Hi [PERSON_NAME] this is Hailey with University View! We got a phone call from …" at bounding box center [402, 319] width 380 height 28
click at [575, 327] on textarea "Hi [PERSON_NAME] this is Hailey with University View! We got a phone call from …" at bounding box center [402, 319] width 380 height 28
click at [576, 321] on textarea "Hi [PERSON_NAME] this is Hailey with University View! We got a phone call from …" at bounding box center [402, 319] width 380 height 28
click at [575, 324] on textarea "Hi [PERSON_NAME] this is Hailey with University View! We got a phone call from …" at bounding box center [402, 319] width 380 height 28
click at [221, 327] on textarea "Hi [PERSON_NAME] this is Hailey with University View! We got a phone call from …" at bounding box center [402, 319] width 380 height 28
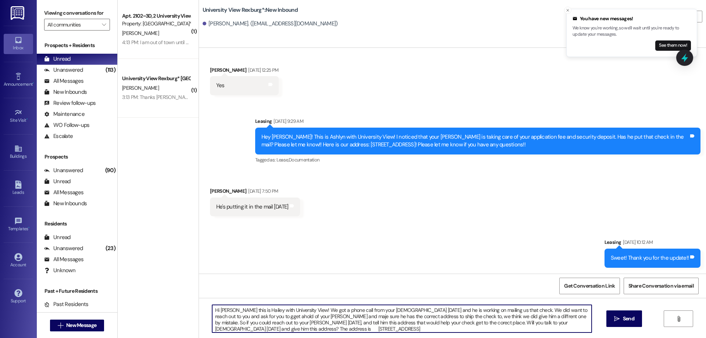
click at [231, 319] on textarea "Hi [PERSON_NAME] this is Hailey with University View! We got a phone call from …" at bounding box center [402, 319] width 380 height 28
click at [230, 315] on textarea "Hi [PERSON_NAME] this is Hailey with University View! We got a phone call from …" at bounding box center [402, 319] width 380 height 28
drag, startPoint x: 294, startPoint y: 315, endPoint x: 293, endPoint y: 322, distance: 7.0
click at [294, 315] on textarea "Hi [PERSON_NAME] this is Hailey with University View! We got a phone call from …" at bounding box center [402, 319] width 380 height 28
click at [483, 323] on textarea "Hi [PERSON_NAME] this is Hailey with University View! We got a phone call from …" at bounding box center [402, 319] width 380 height 28
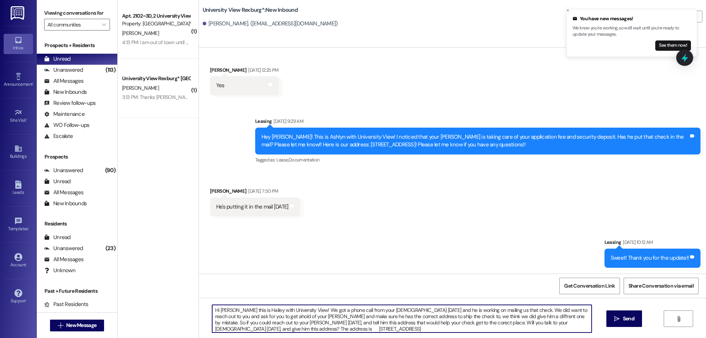
scroll to position [2, 0]
drag, startPoint x: 210, startPoint y: 309, endPoint x: 285, endPoint y: 334, distance: 79.2
click at [285, 327] on div "Hi [PERSON_NAME] this is Hailey with University View! We got a phone call from …" at bounding box center [452, 325] width 507 height 55
type textarea "Hi [PERSON_NAME] this is Hailey with University View! We got a phone call from …"
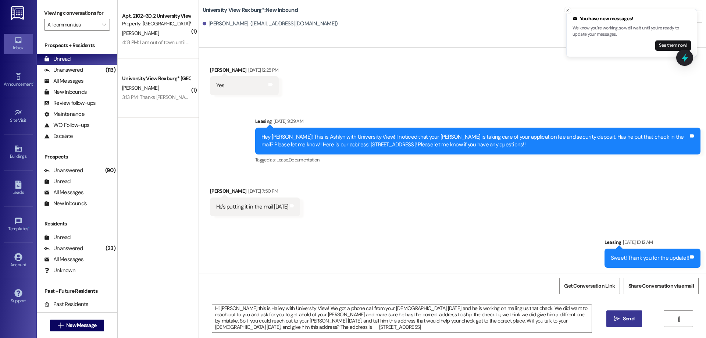
click at [623, 320] on span "Send" at bounding box center [628, 319] width 11 height 8
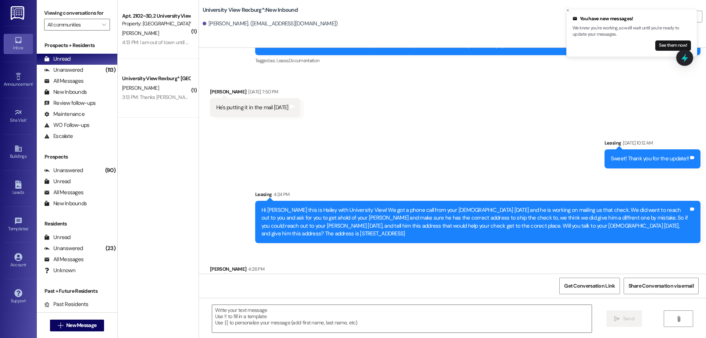
scroll to position [1093, 0]
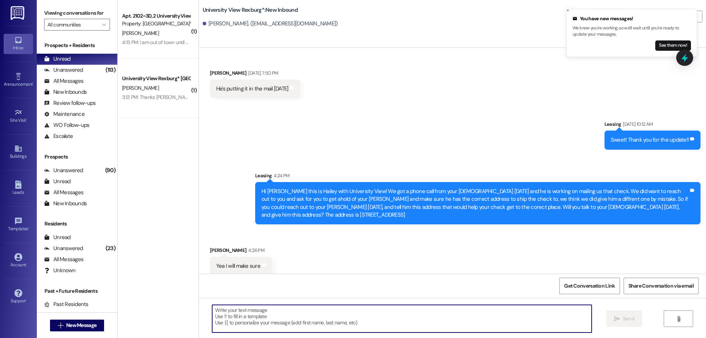
click at [278, 316] on textarea at bounding box center [402, 319] width 380 height 28
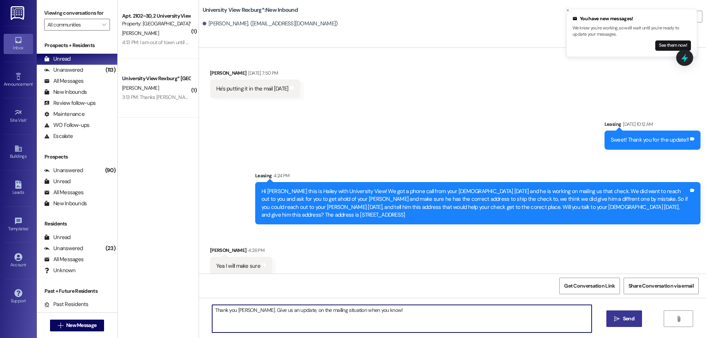
type textarea "Thank you [PERSON_NAME]. Give us an update, on the mailing situation when you k…"
click at [620, 320] on span " Send" at bounding box center [624, 319] width 23 height 8
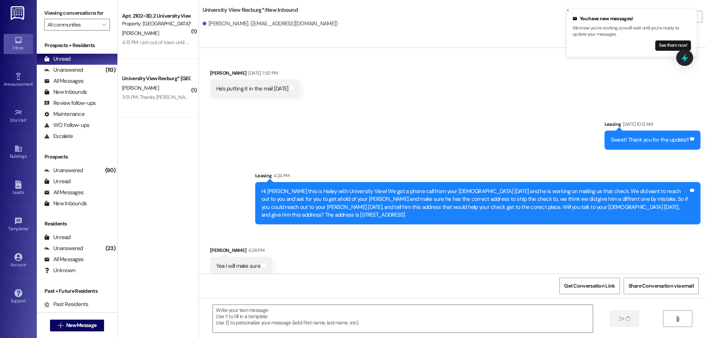
scroll to position [1093, 0]
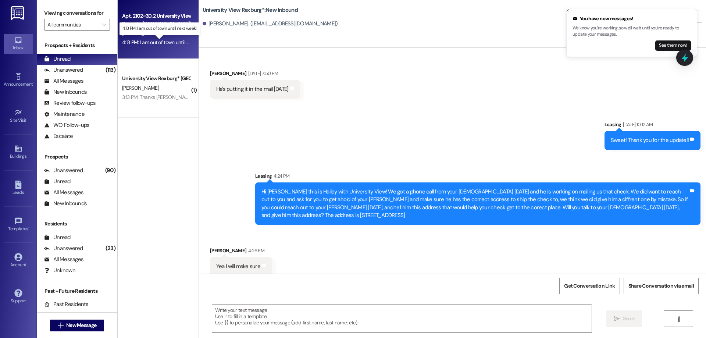
click at [155, 40] on div "4:13 PM: I am out of town until next week! 4:13 PM: I am out of town until next…" at bounding box center [165, 42] width 87 height 7
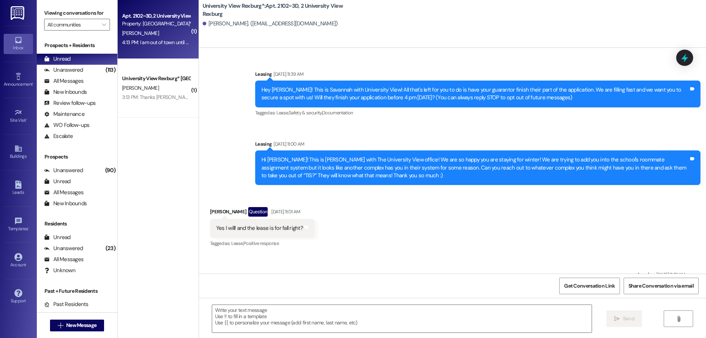
scroll to position [21885, 0]
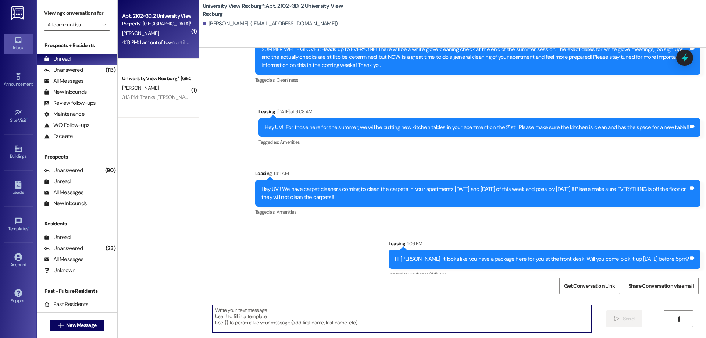
click at [240, 314] on textarea at bounding box center [402, 319] width 380 height 28
type textarea "S"
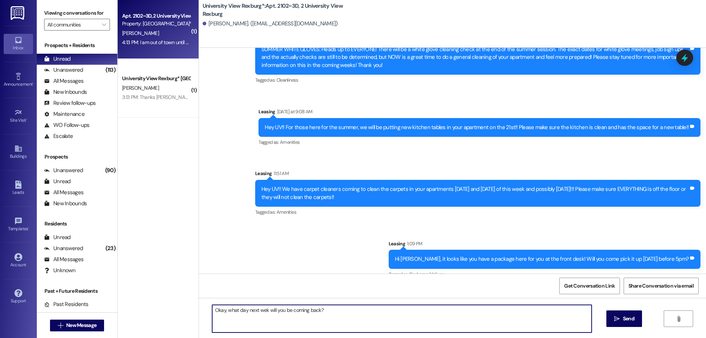
click at [260, 308] on textarea "Okay, what day next wek will you be coming back?" at bounding box center [402, 319] width 380 height 28
click at [220, 313] on textarea "Okay, what day next week will you be coming back?" at bounding box center [402, 319] width 380 height 28
drag, startPoint x: 222, startPoint y: 312, endPoint x: 224, endPoint y: 317, distance: 6.3
click at [222, 312] on textarea "Okay!, what day next week will you be coming back?" at bounding box center [402, 319] width 380 height 28
click at [224, 311] on textarea "Okay!, what day next week will you be coming back?" at bounding box center [402, 319] width 380 height 28
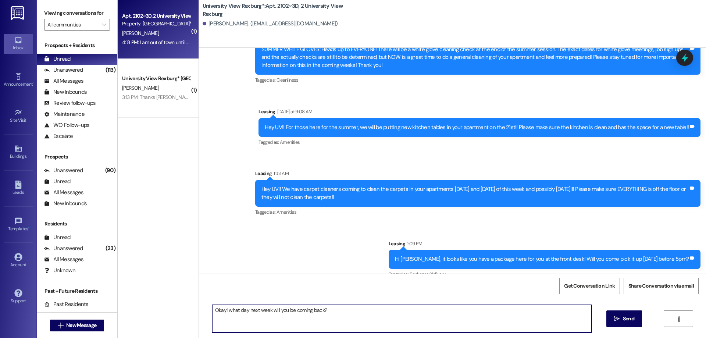
click at [227, 312] on textarea "Okay! what day next week will you be coming back?" at bounding box center [402, 319] width 380 height 28
type textarea "Okay! What day next week will you be coming back?"
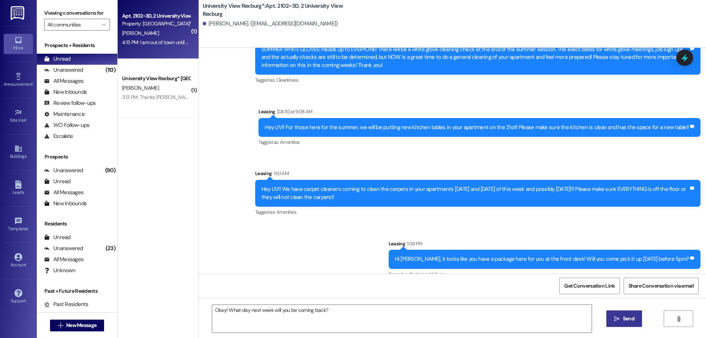
click at [622, 319] on span "Send" at bounding box center [629, 319] width 14 height 8
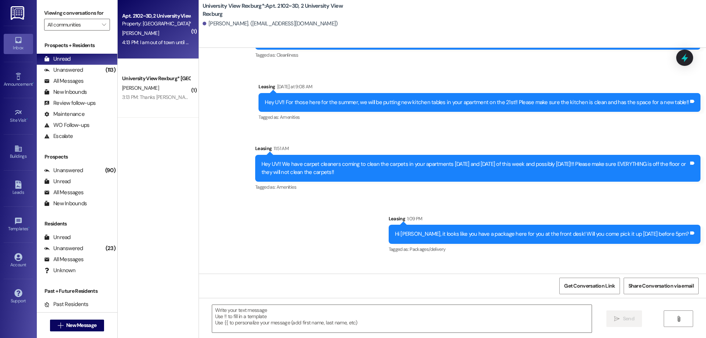
scroll to position [21936, 0]
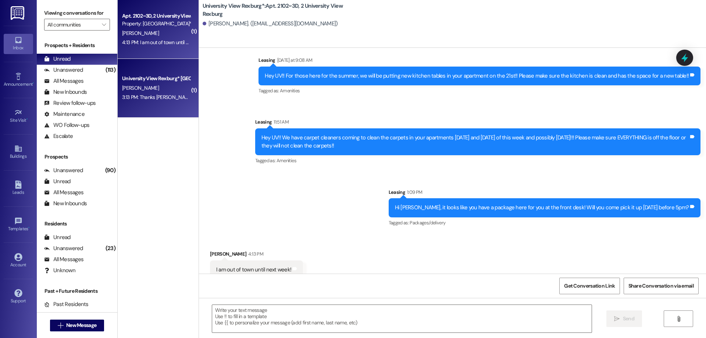
click at [156, 76] on div "University View Rexburg* [GEOGRAPHIC_DATA]" at bounding box center [156, 79] width 68 height 8
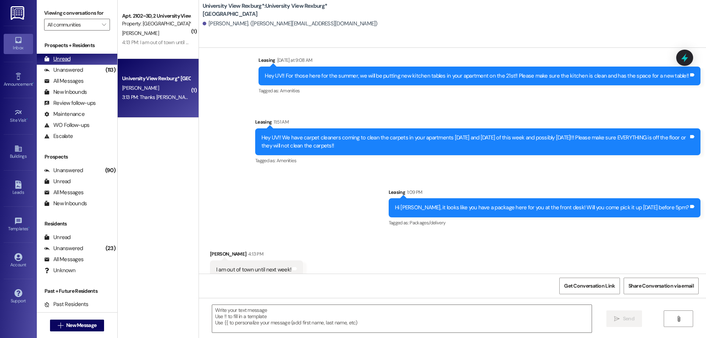
click at [155, 39] on div "4:13 PM: I am out of town until next week! 4:13 PM: I am out of town until next…" at bounding box center [165, 42] width 87 height 7
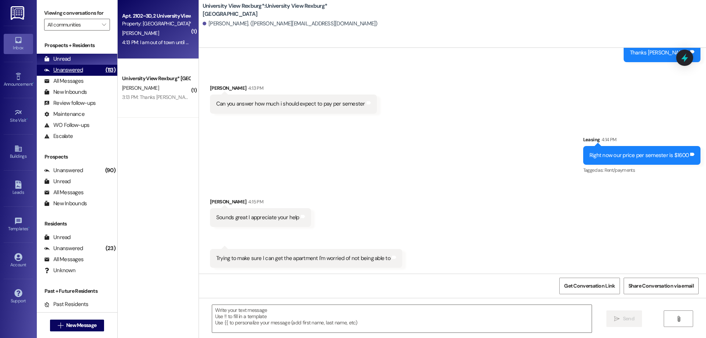
scroll to position [2013, 0]
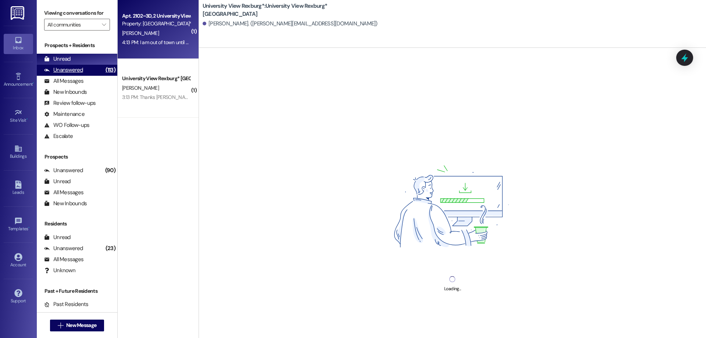
click at [73, 70] on div "Unanswered" at bounding box center [63, 70] width 39 height 8
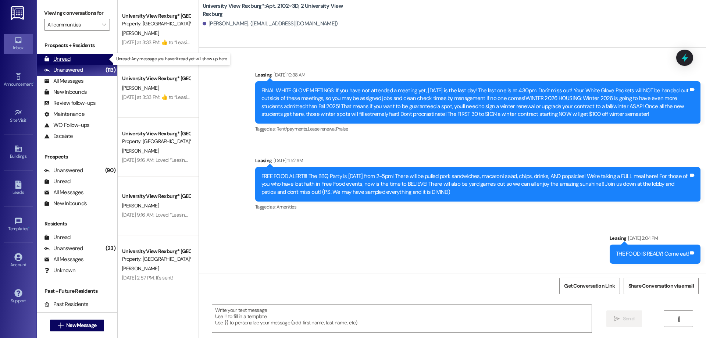
scroll to position [21884, 0]
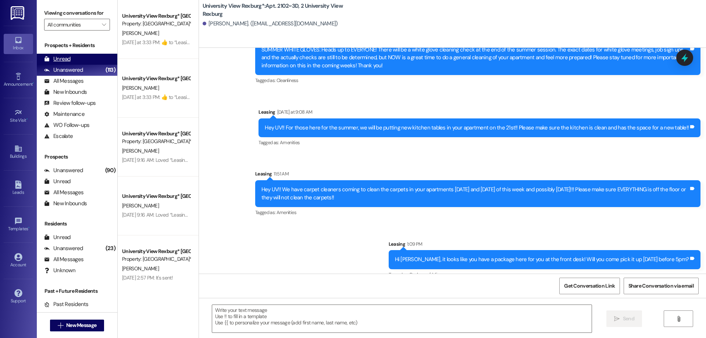
click at [71, 57] on div "Unread (0)" at bounding box center [77, 59] width 81 height 11
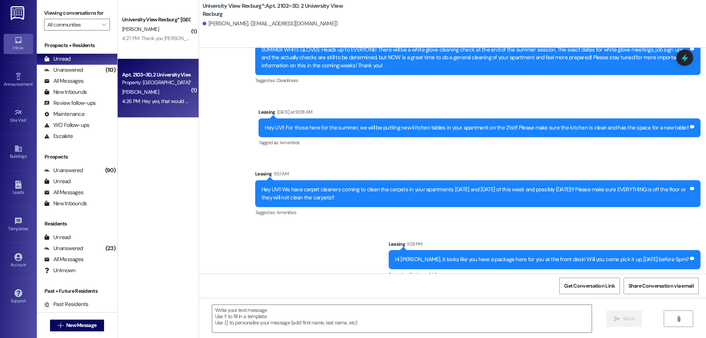
click at [156, 83] on div "Property: [GEOGRAPHIC_DATA]*" at bounding box center [156, 83] width 68 height 8
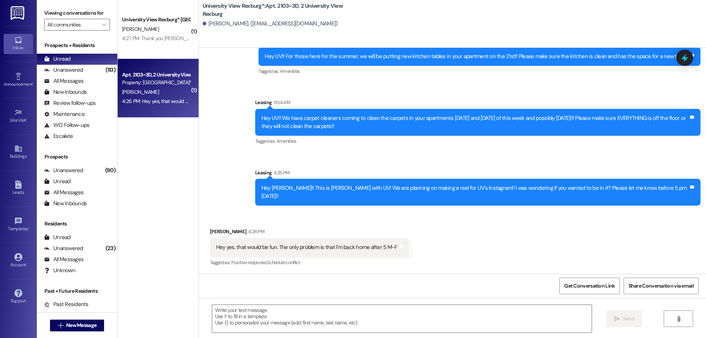
scroll to position [18530, 0]
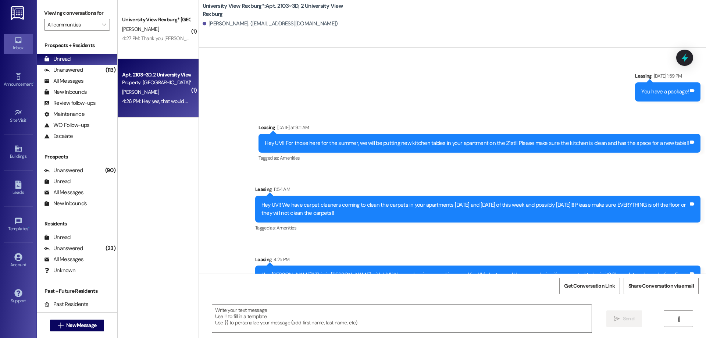
click at [272, 311] on textarea at bounding box center [402, 319] width 380 height 28
